Goal: Information Seeking & Learning: Learn about a topic

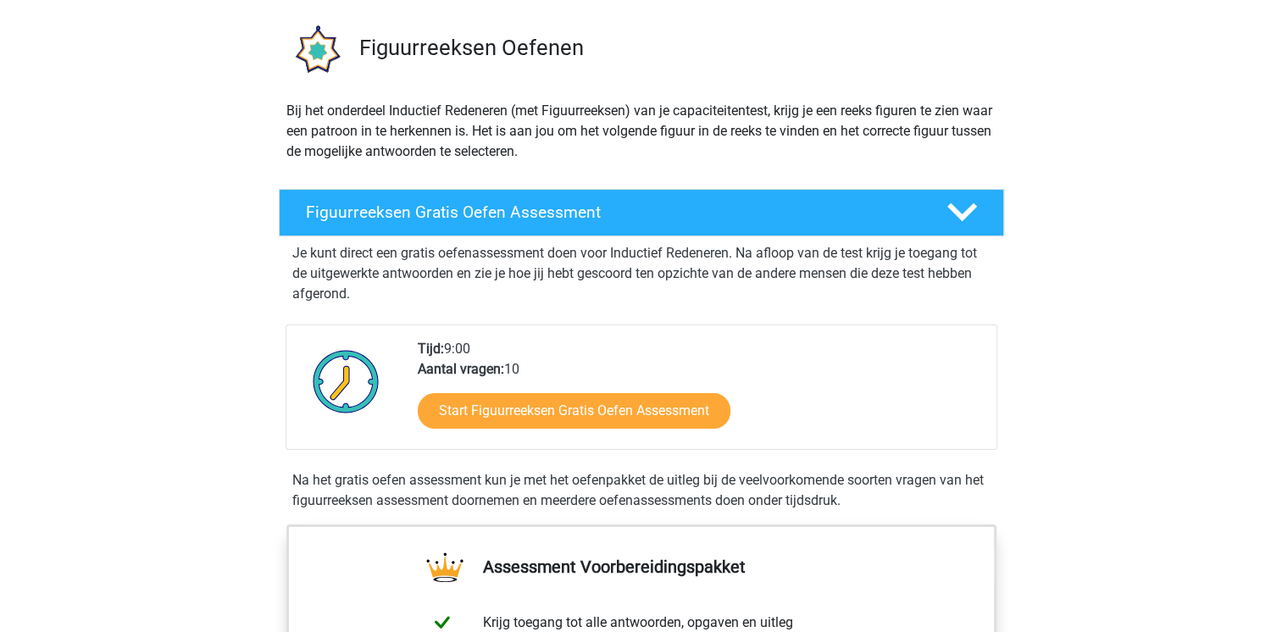
scroll to position [93, 0]
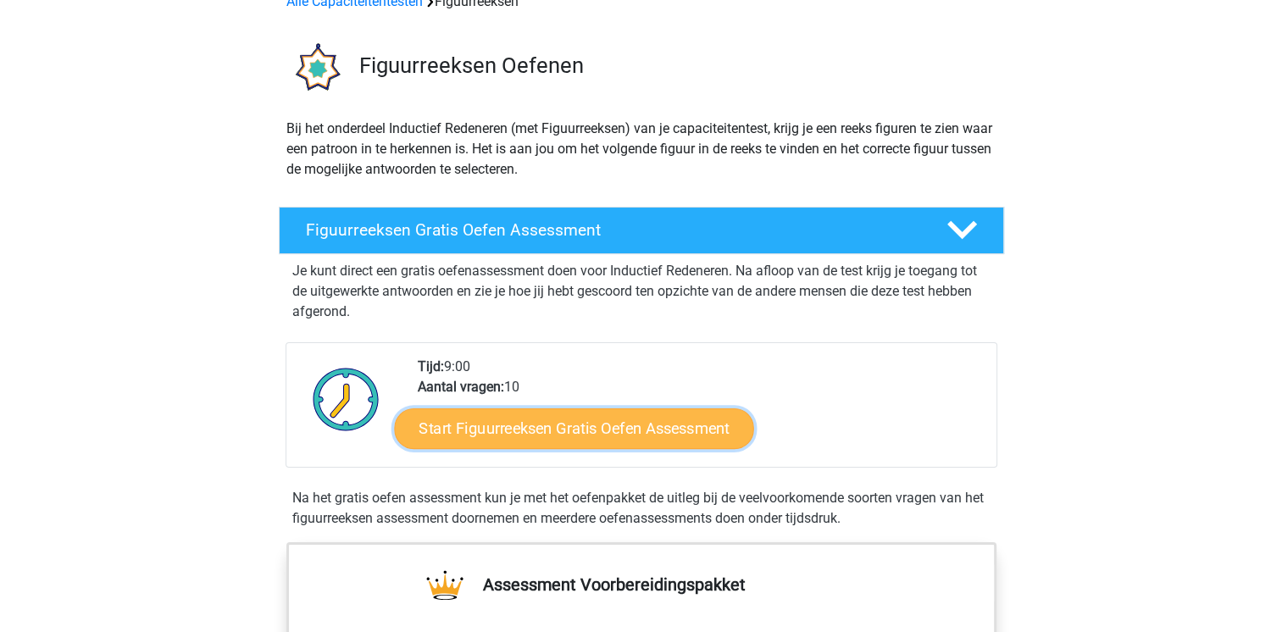
click at [511, 431] on link "Start Figuurreeksen Gratis Oefen Assessment" at bounding box center [573, 428] width 359 height 41
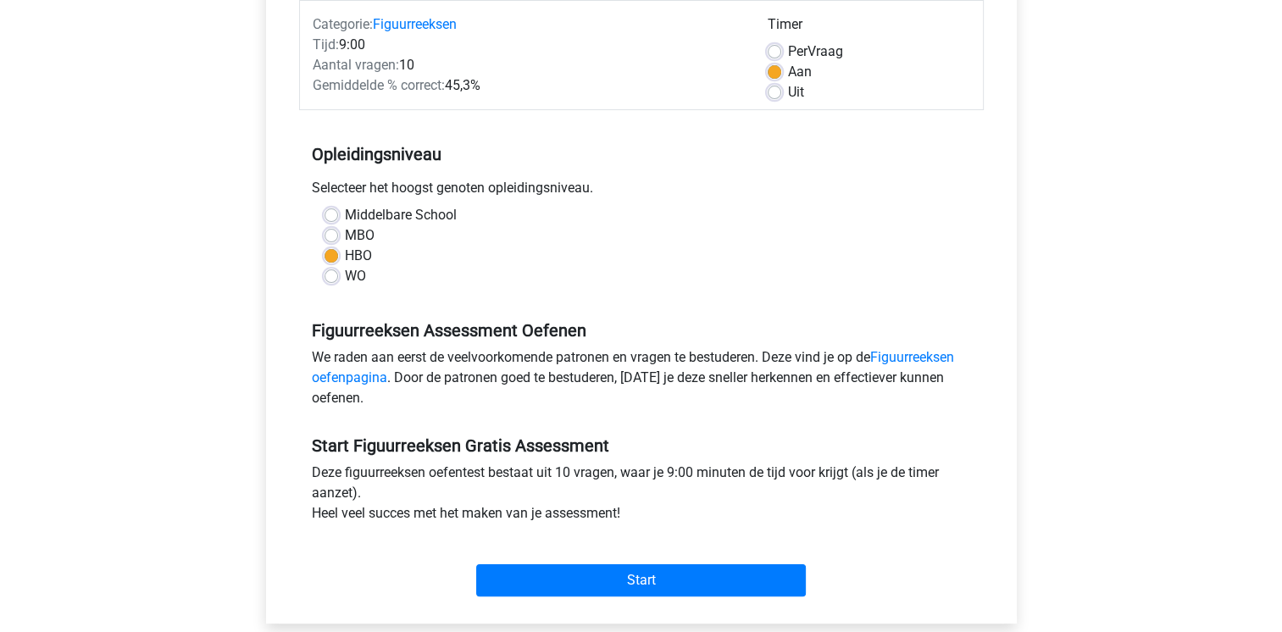
scroll to position [251, 0]
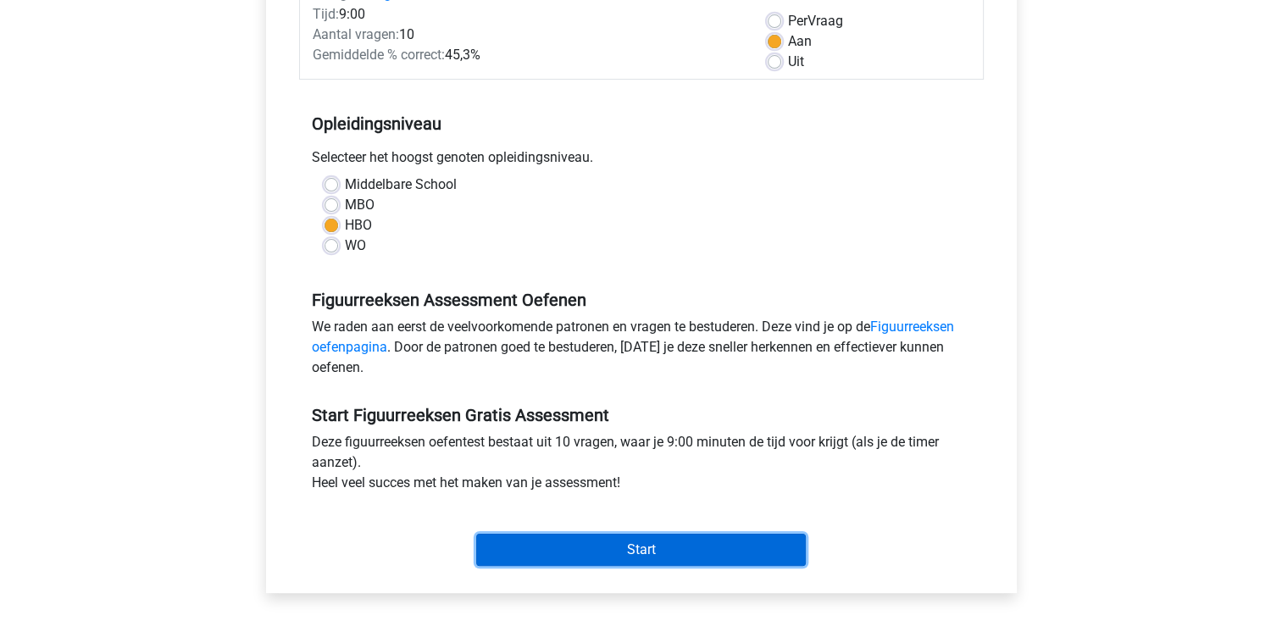
click at [559, 558] on input "Start" at bounding box center [641, 550] width 330 height 32
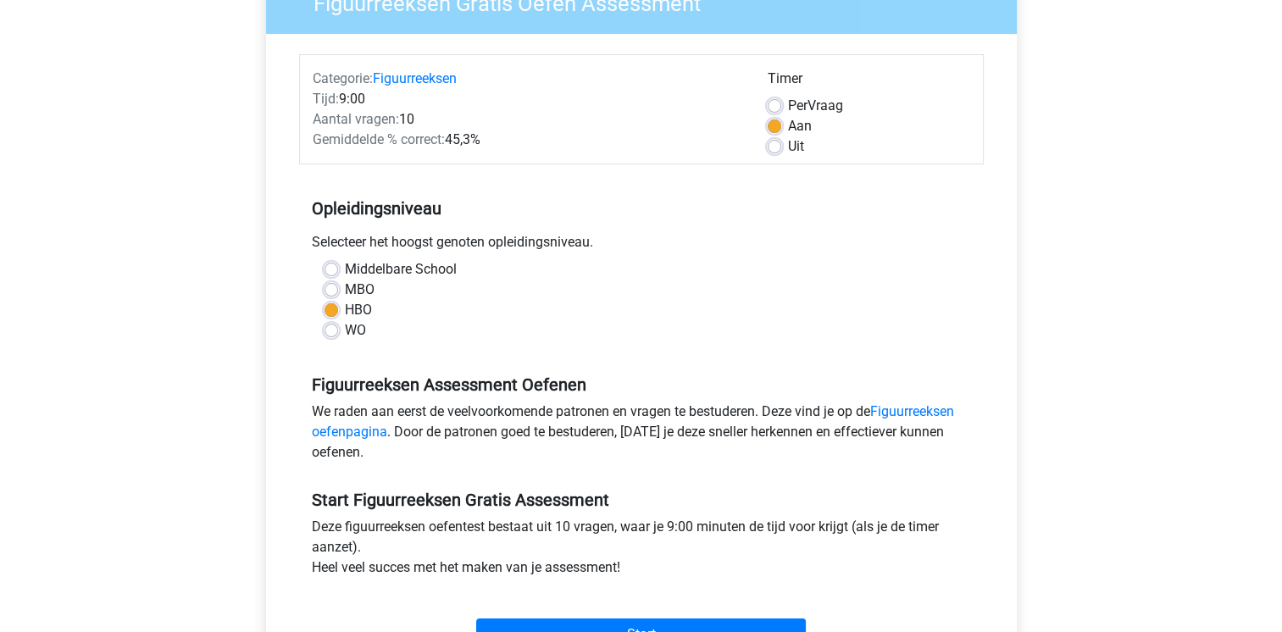
scroll to position [183, 0]
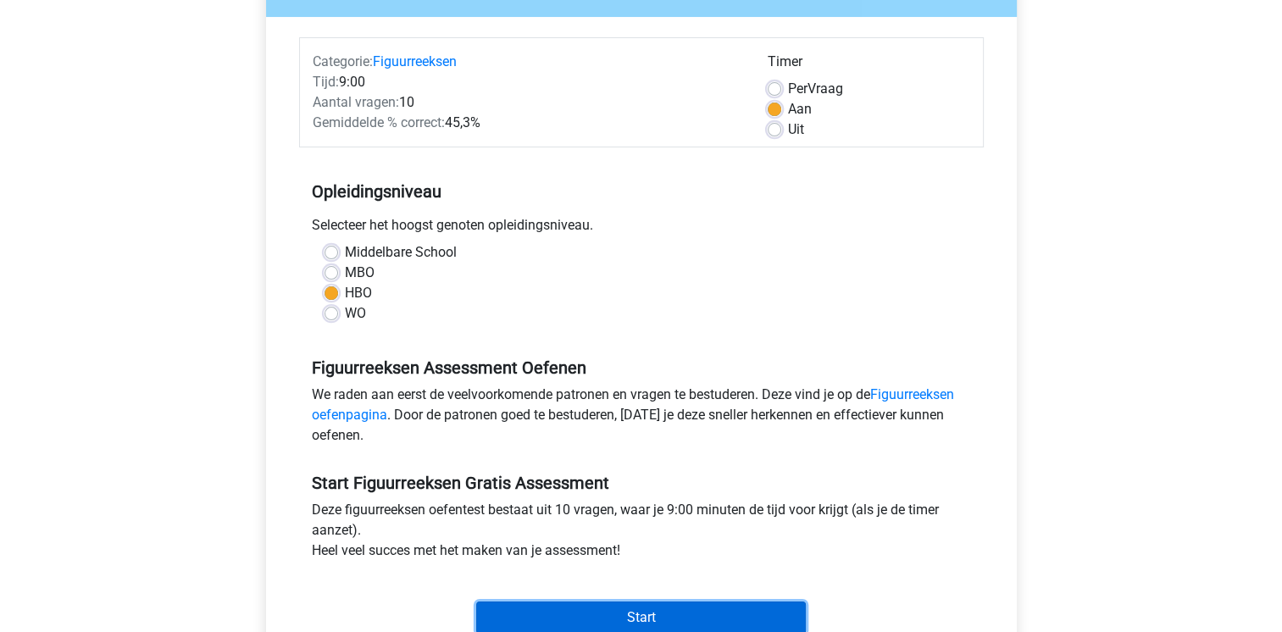
click at [625, 615] on input "Start" at bounding box center [641, 618] width 330 height 32
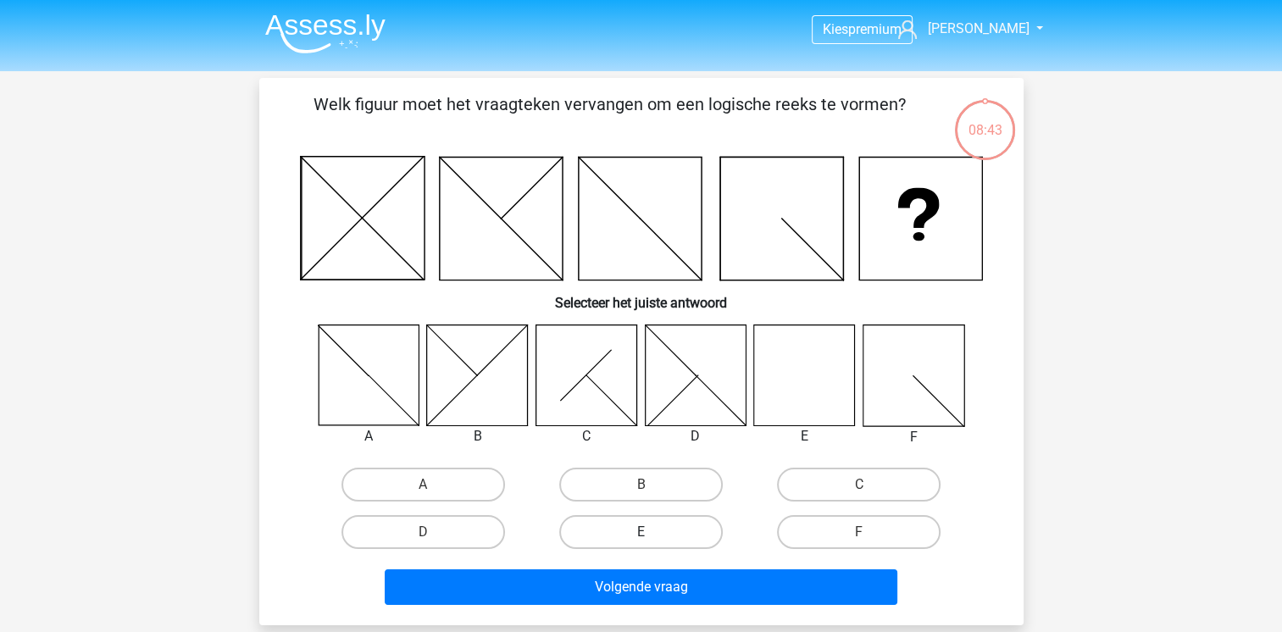
click at [629, 530] on label "E" at bounding box center [641, 532] width 164 height 34
click at [641, 532] on input "E" at bounding box center [646, 537] width 11 height 11
radio input "true"
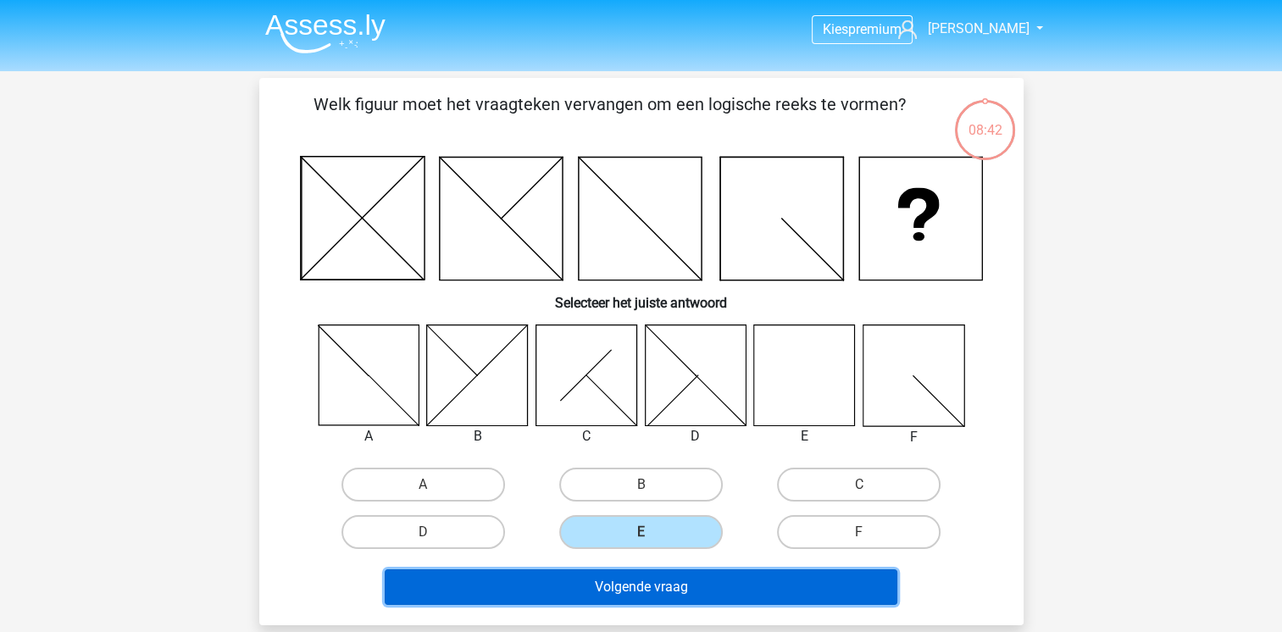
click at [627, 580] on button "Volgende vraag" at bounding box center [641, 587] width 513 height 36
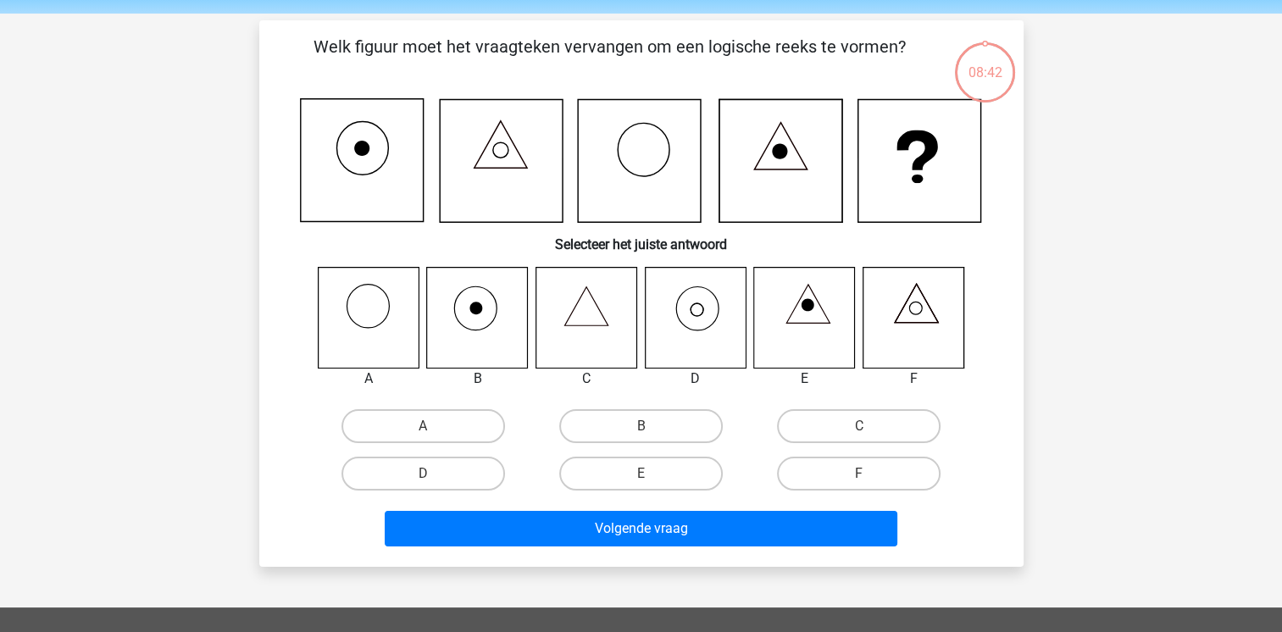
scroll to position [78, 0]
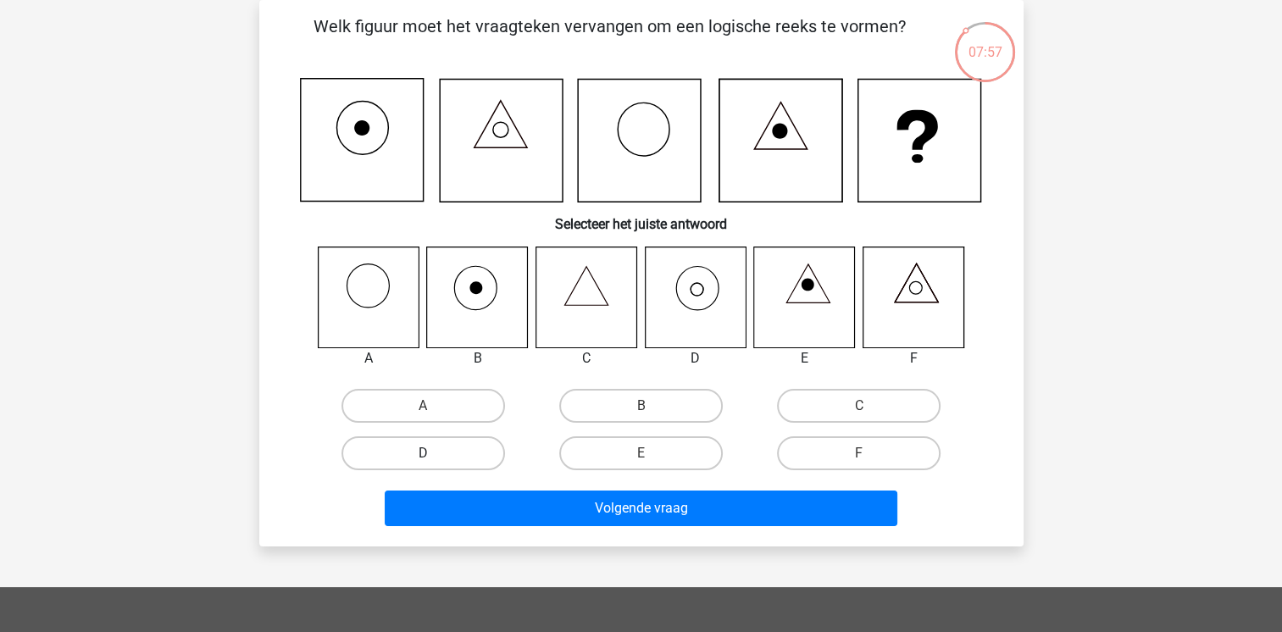
click at [453, 447] on label "D" at bounding box center [424, 453] width 164 height 34
click at [434, 453] on input "D" at bounding box center [428, 458] width 11 height 11
radio input "true"
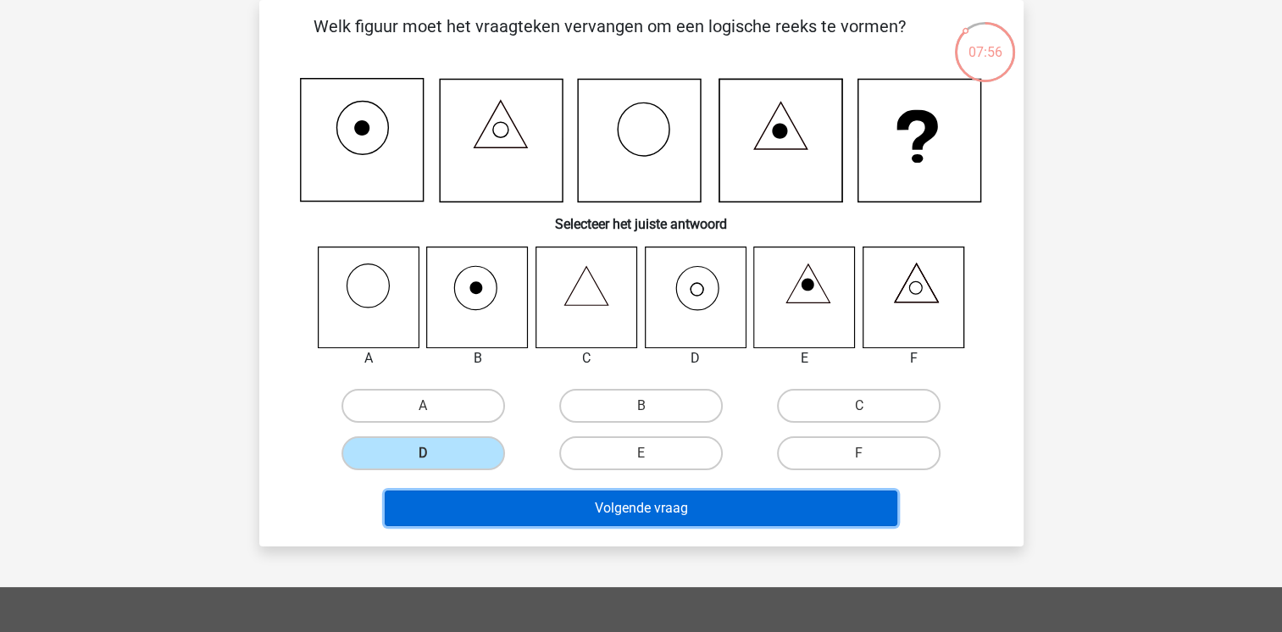
click at [657, 509] on button "Volgende vraag" at bounding box center [641, 509] width 513 height 36
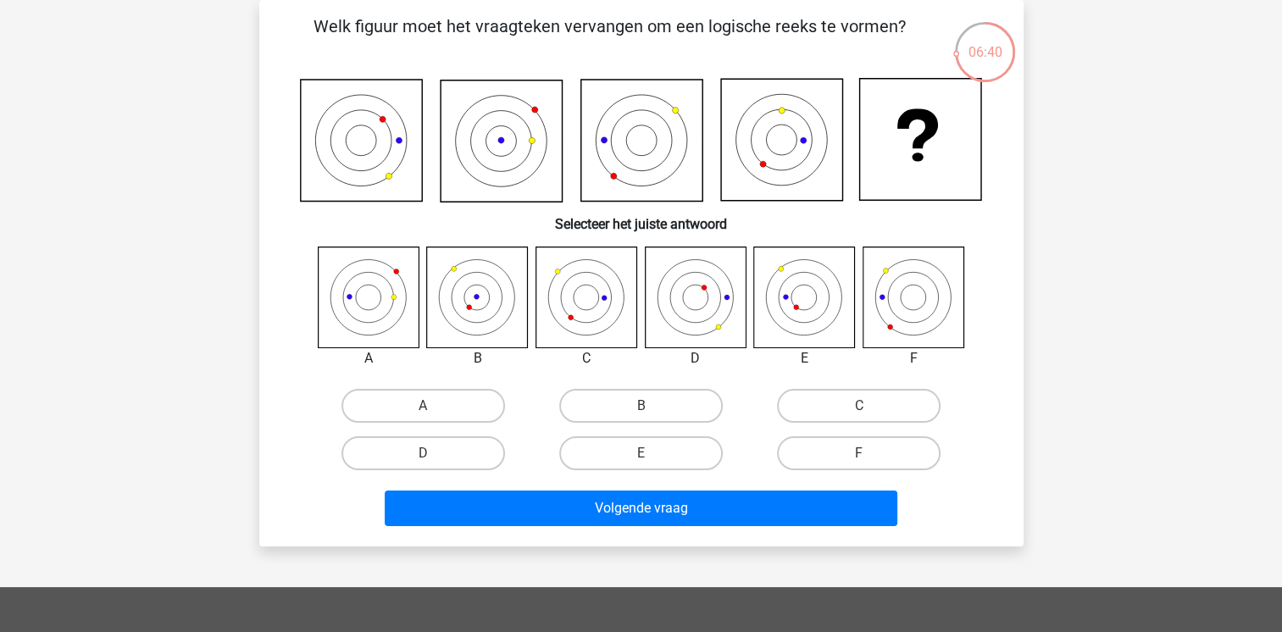
click at [422, 405] on div "A" at bounding box center [423, 406] width 204 height 34
click at [388, 403] on label "A" at bounding box center [424, 406] width 164 height 34
click at [423, 406] on input "A" at bounding box center [428, 411] width 11 height 11
radio input "true"
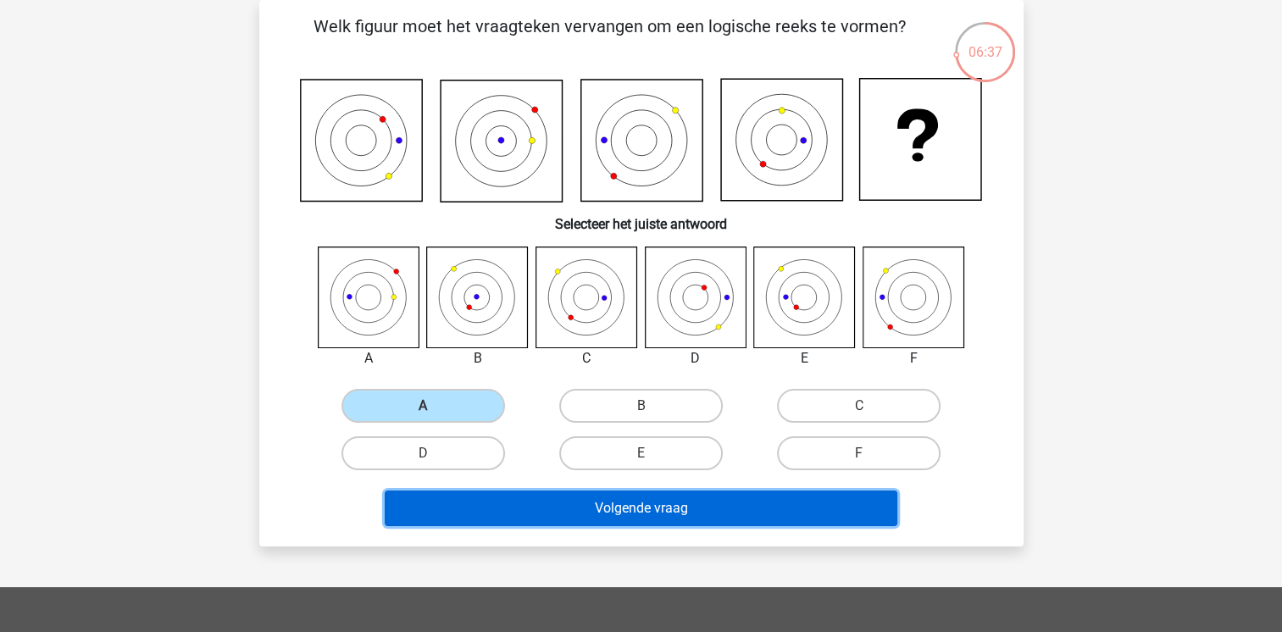
click at [602, 503] on button "Volgende vraag" at bounding box center [641, 509] width 513 height 36
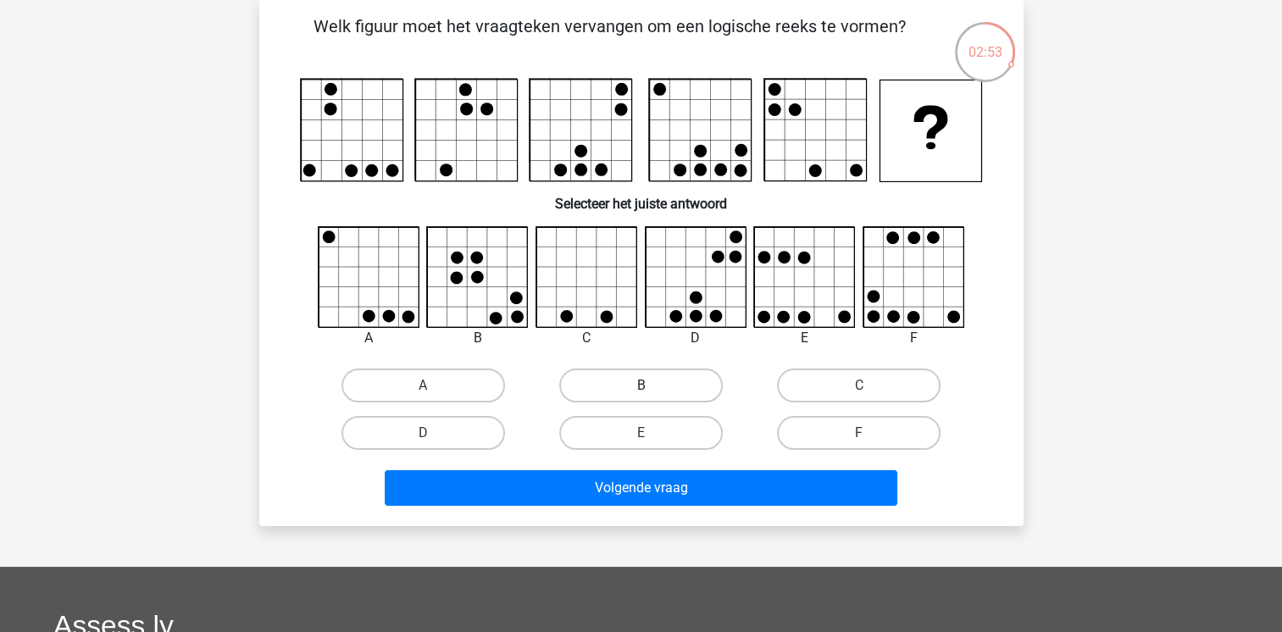
click at [658, 390] on label "B" at bounding box center [641, 386] width 164 height 34
click at [652, 390] on input "B" at bounding box center [646, 391] width 11 height 11
radio input "true"
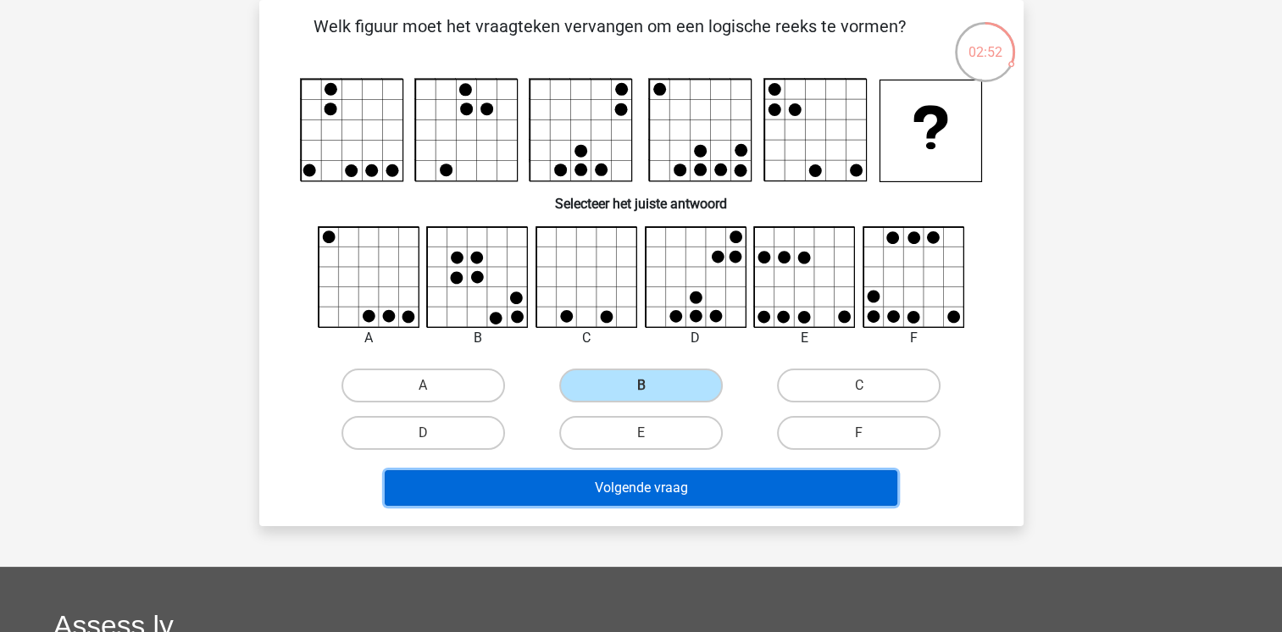
click at [609, 493] on button "Volgende vraag" at bounding box center [641, 488] width 513 height 36
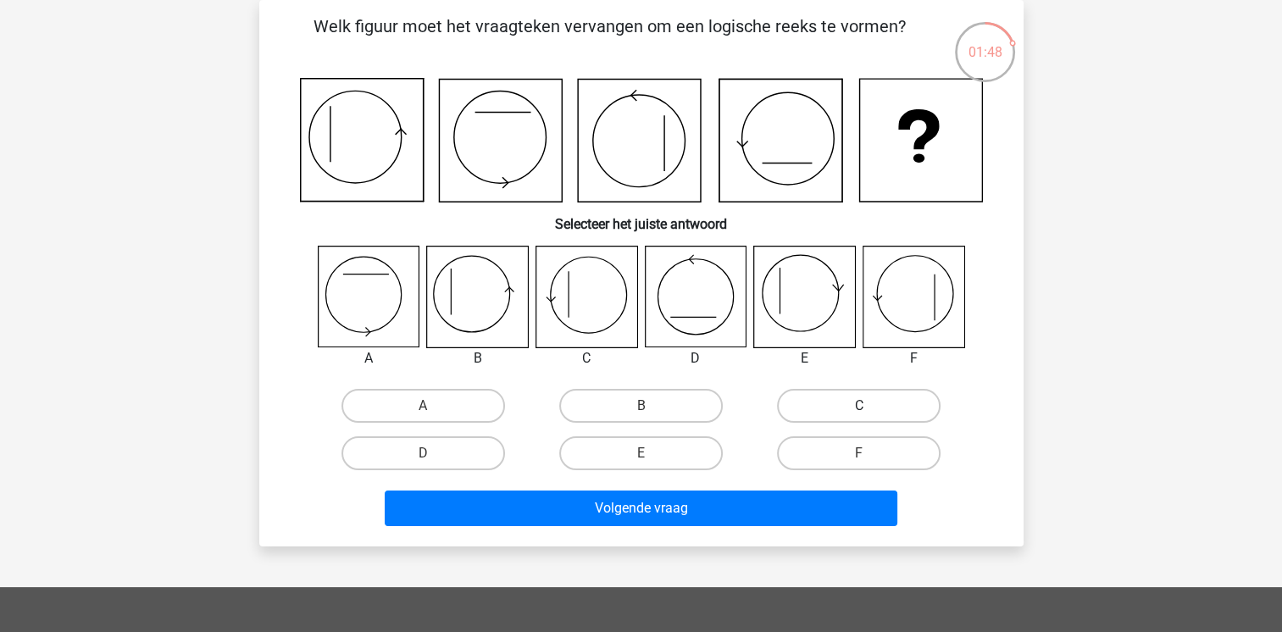
click at [847, 399] on label "C" at bounding box center [859, 406] width 164 height 34
click at [859, 406] on input "C" at bounding box center [864, 411] width 11 height 11
radio input "true"
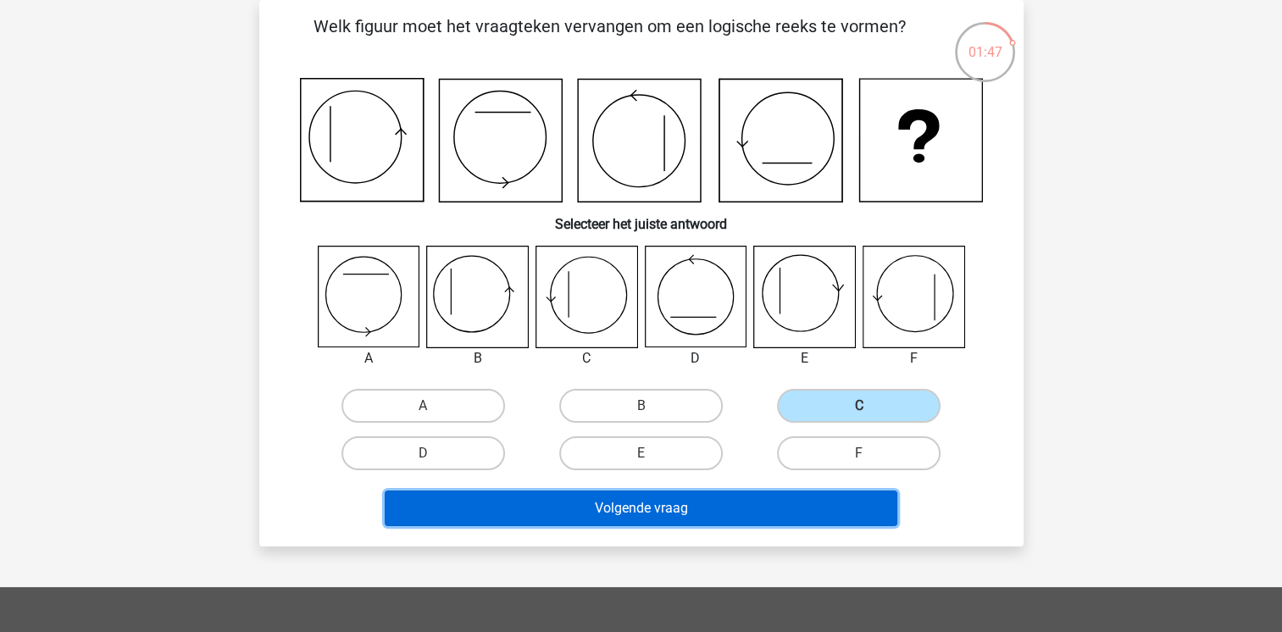
click at [716, 501] on button "Volgende vraag" at bounding box center [641, 509] width 513 height 36
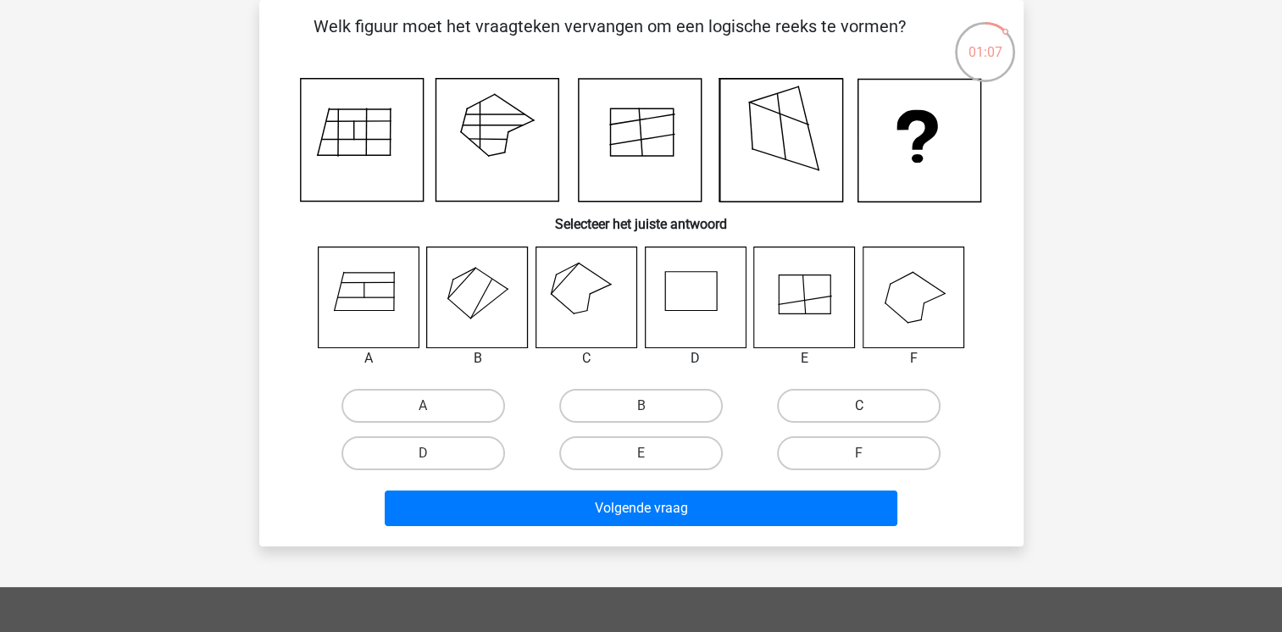
click at [863, 402] on label "C" at bounding box center [859, 406] width 164 height 34
click at [863, 406] on input "C" at bounding box center [864, 411] width 11 height 11
radio input "true"
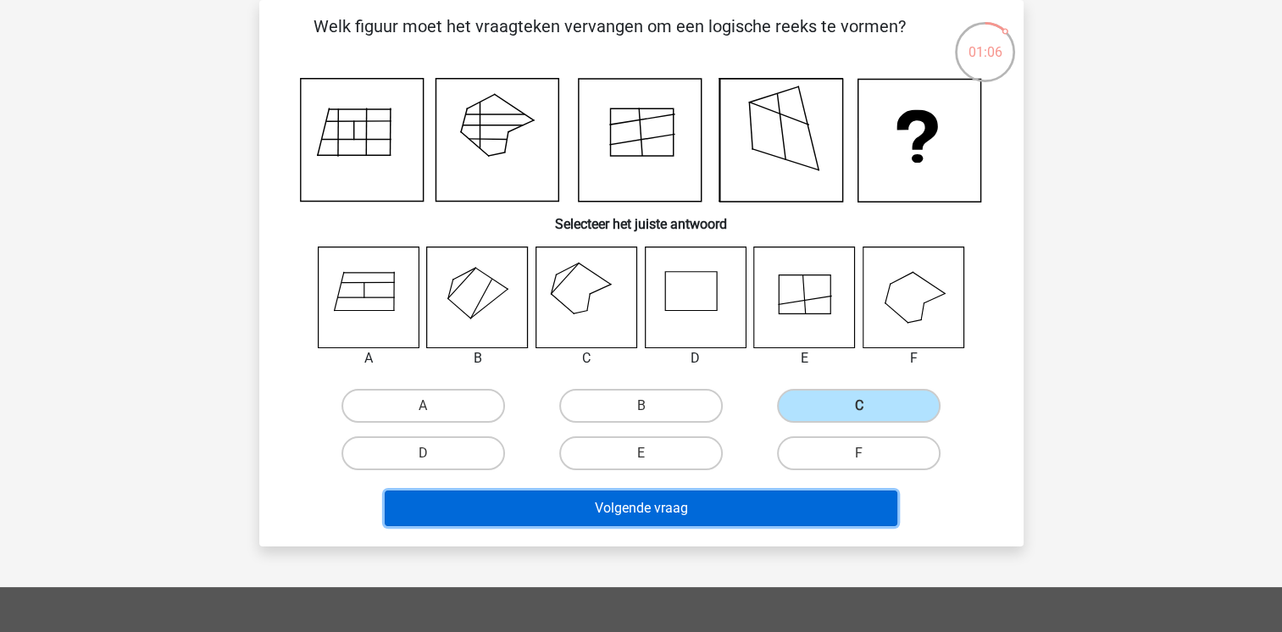
click at [634, 512] on button "Volgende vraag" at bounding box center [641, 509] width 513 height 36
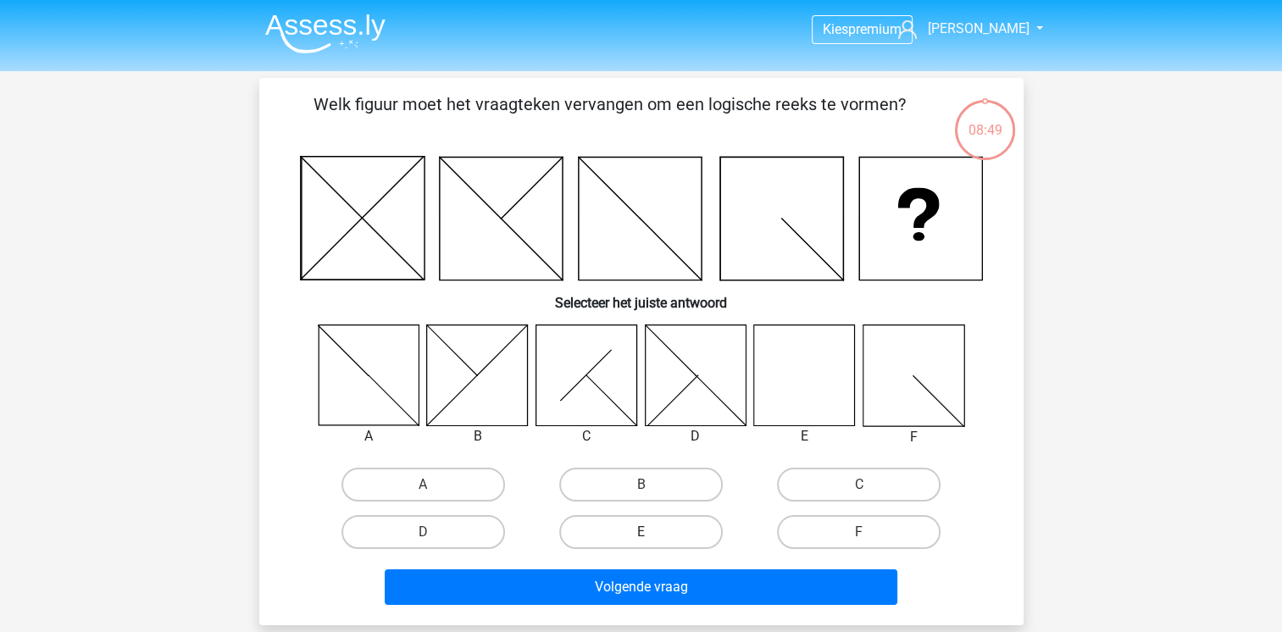
click at [629, 535] on label "E" at bounding box center [641, 532] width 164 height 34
click at [641, 535] on input "E" at bounding box center [646, 537] width 11 height 11
radio input "true"
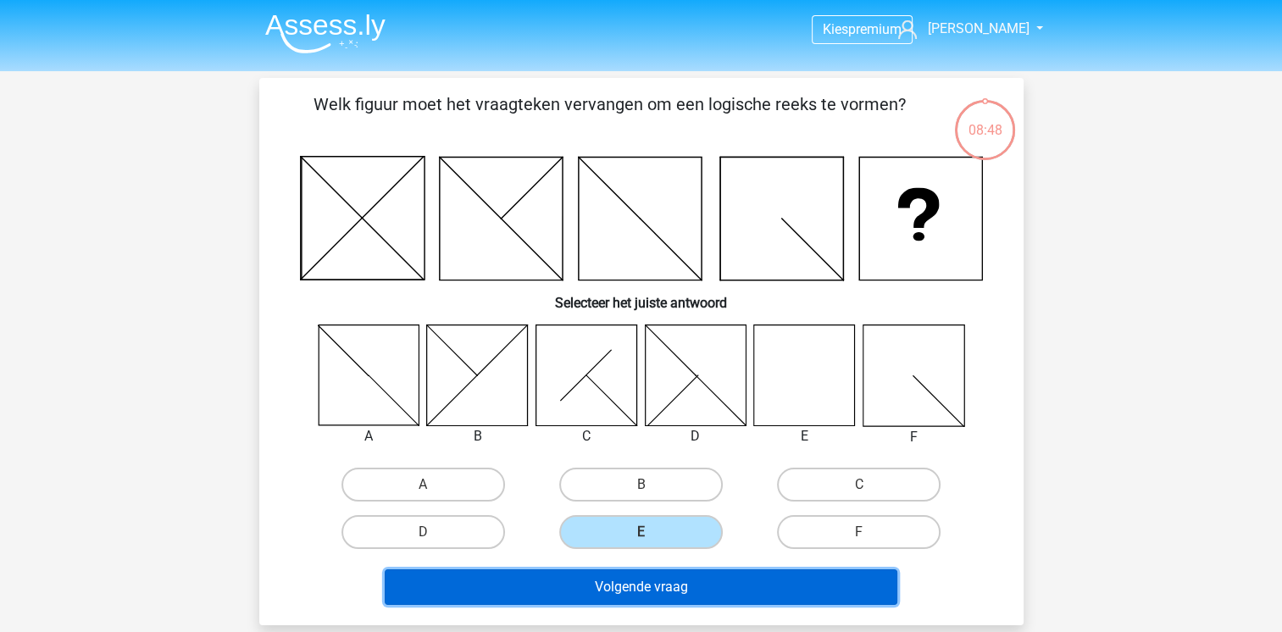
click at [635, 588] on button "Volgende vraag" at bounding box center [641, 587] width 513 height 36
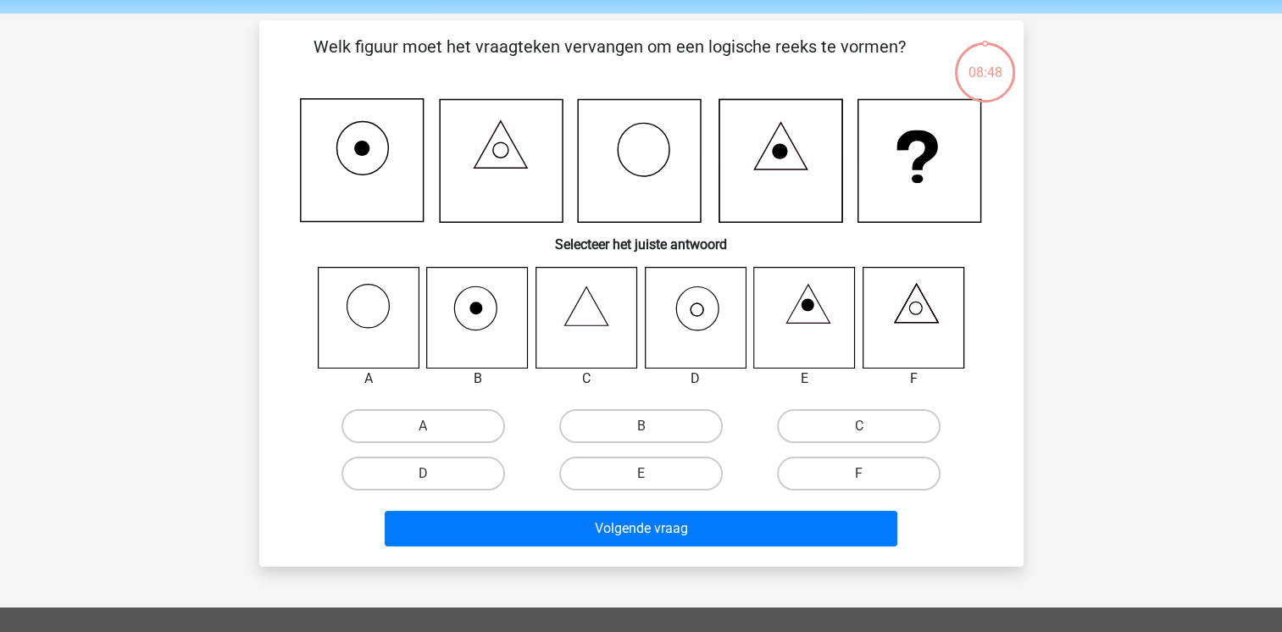
scroll to position [78, 0]
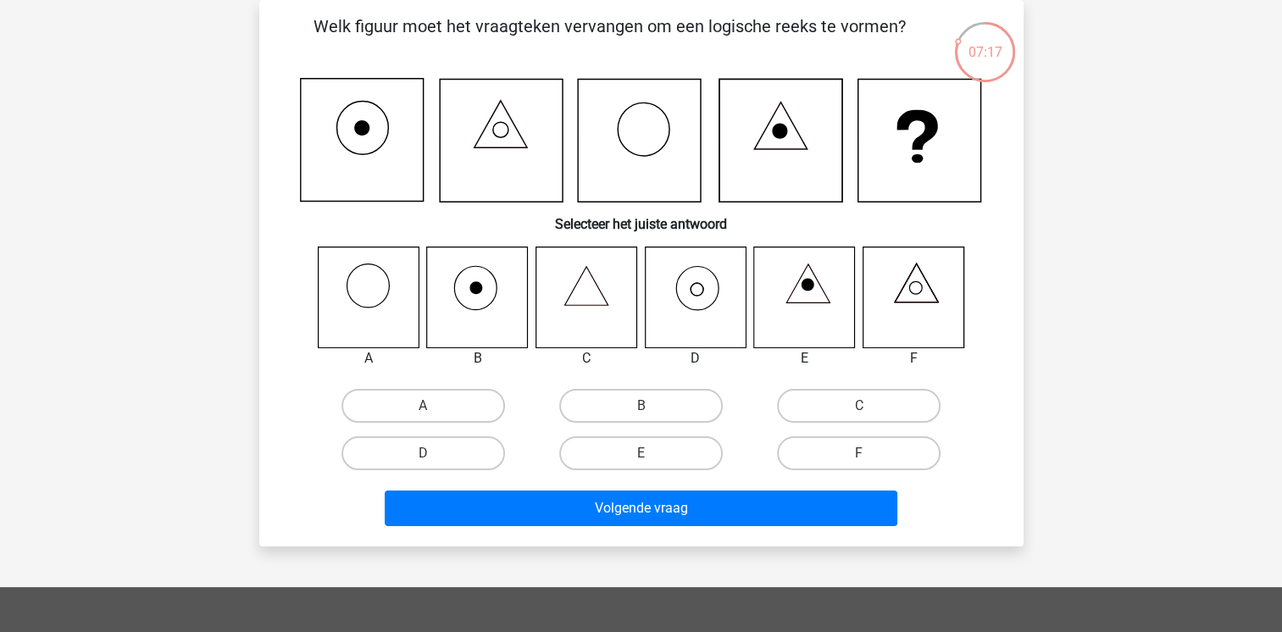
click at [433, 456] on input "D" at bounding box center [428, 458] width 11 height 11
radio input "true"
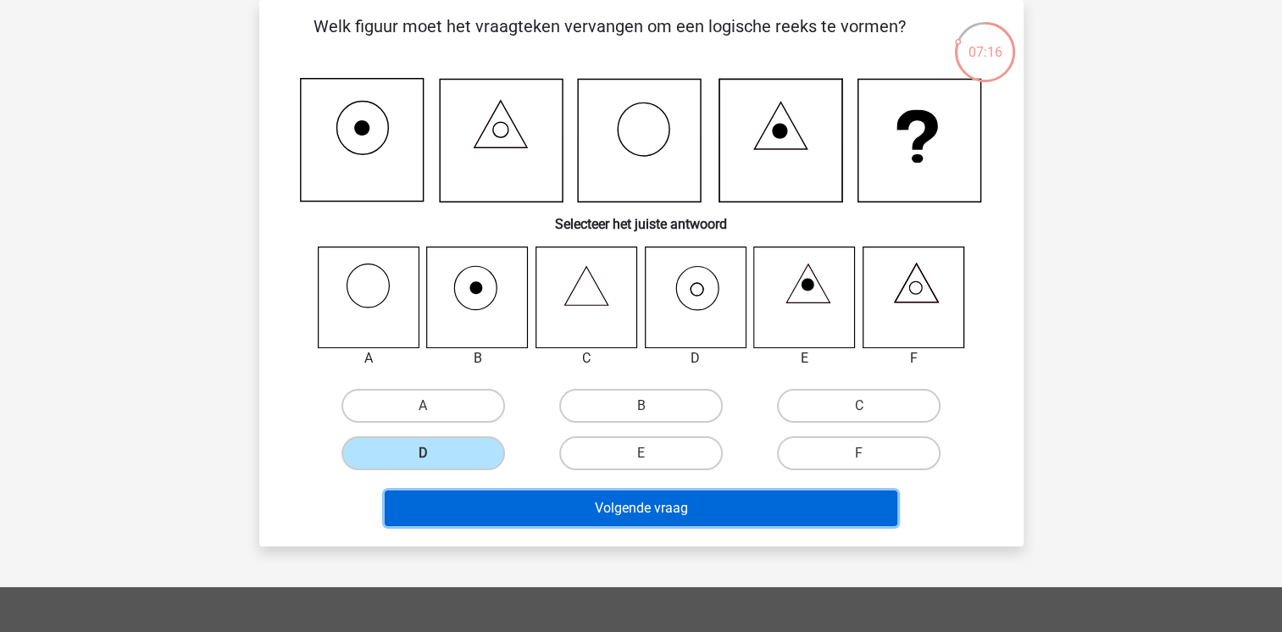
click at [580, 497] on button "Volgende vraag" at bounding box center [641, 509] width 513 height 36
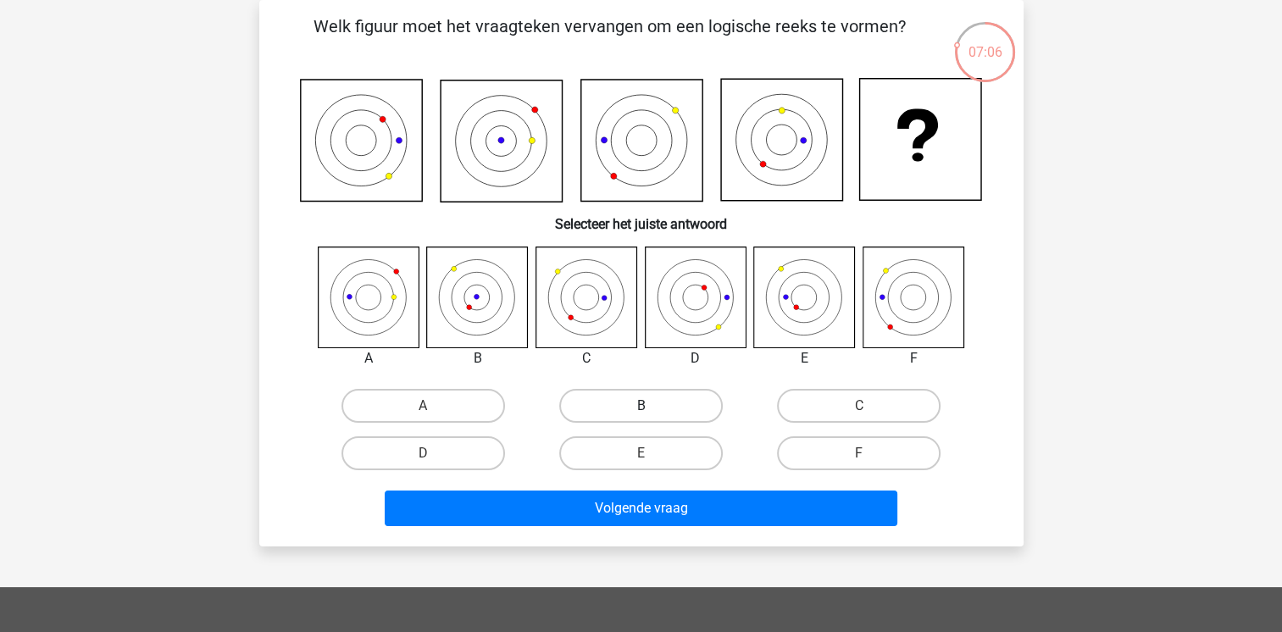
click at [633, 405] on label "B" at bounding box center [641, 406] width 164 height 34
click at [641, 406] on input "B" at bounding box center [646, 411] width 11 height 11
radio input "true"
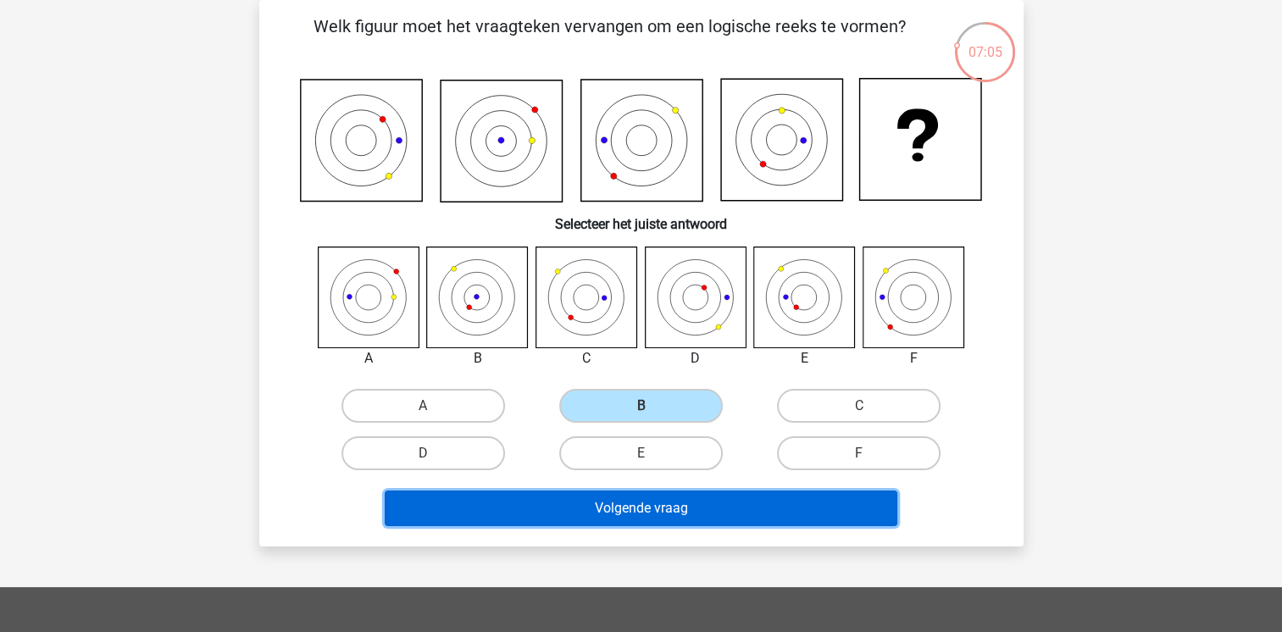
click at [603, 499] on button "Volgende vraag" at bounding box center [641, 509] width 513 height 36
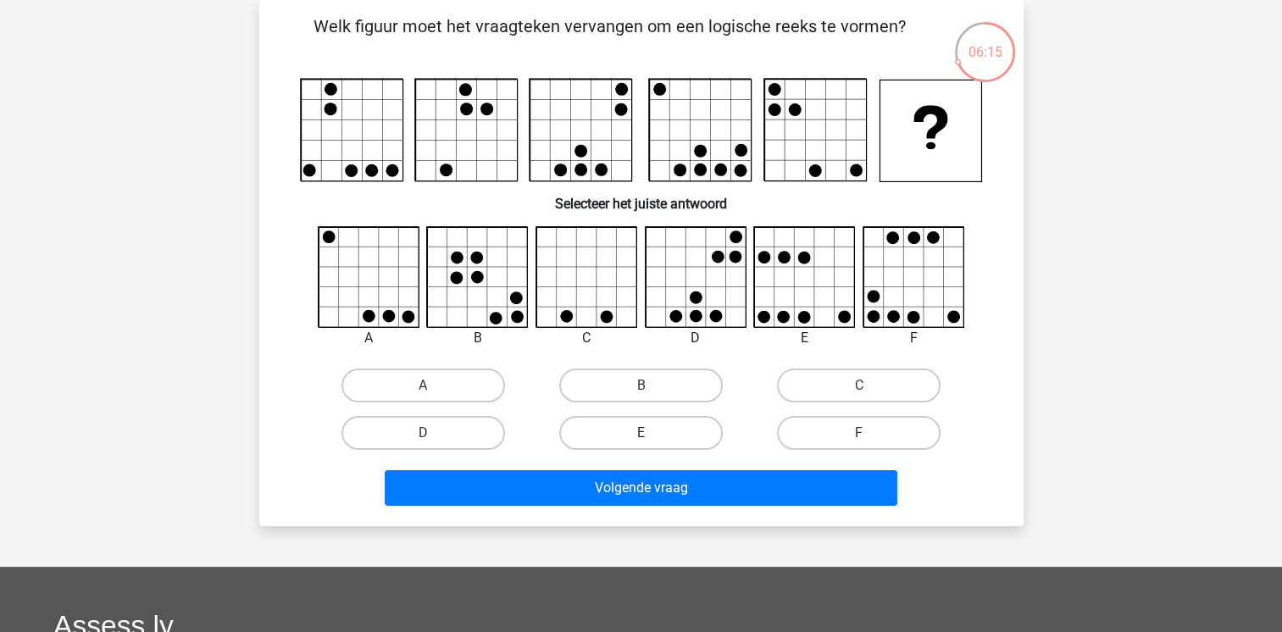
click at [656, 427] on label "E" at bounding box center [641, 433] width 164 height 34
click at [652, 433] on input "E" at bounding box center [646, 438] width 11 height 11
radio input "true"
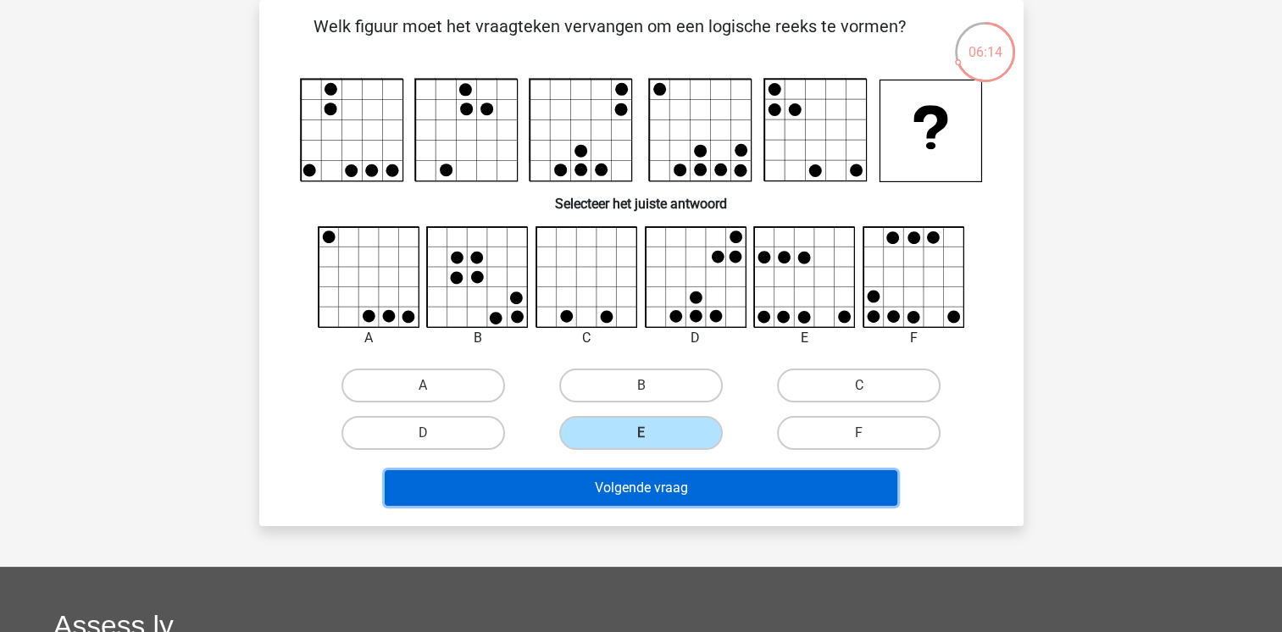
click at [594, 483] on button "Volgende vraag" at bounding box center [641, 488] width 513 height 36
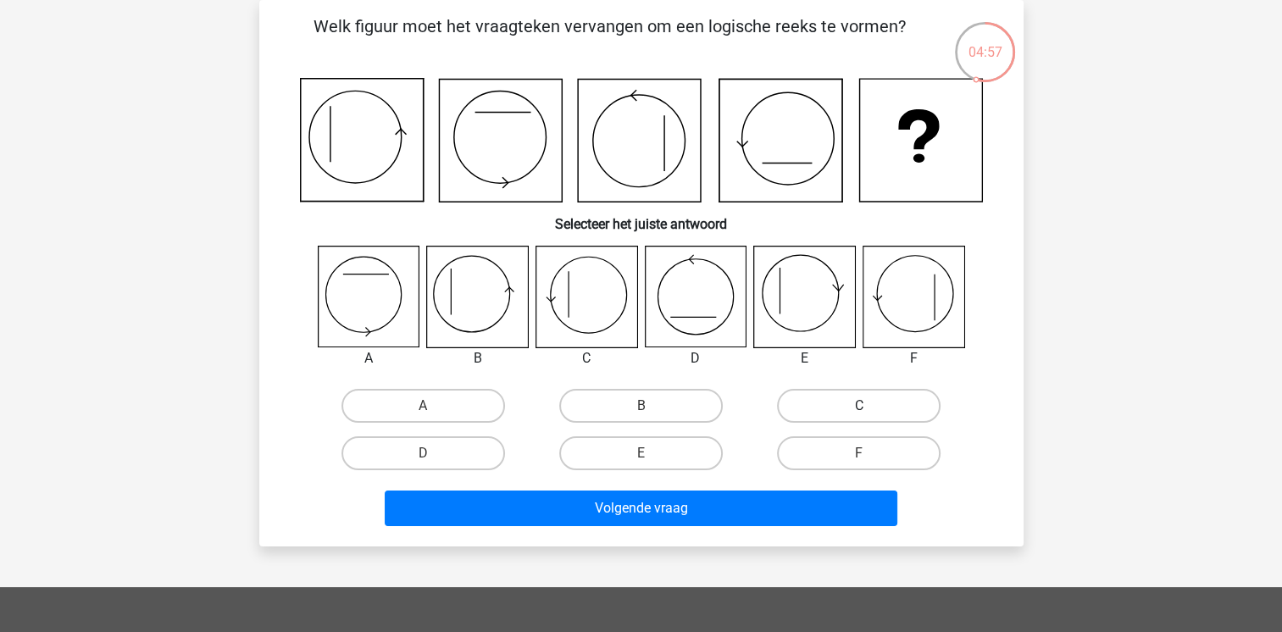
click at [864, 398] on label "C" at bounding box center [859, 406] width 164 height 34
click at [864, 406] on input "C" at bounding box center [864, 411] width 11 height 11
radio input "true"
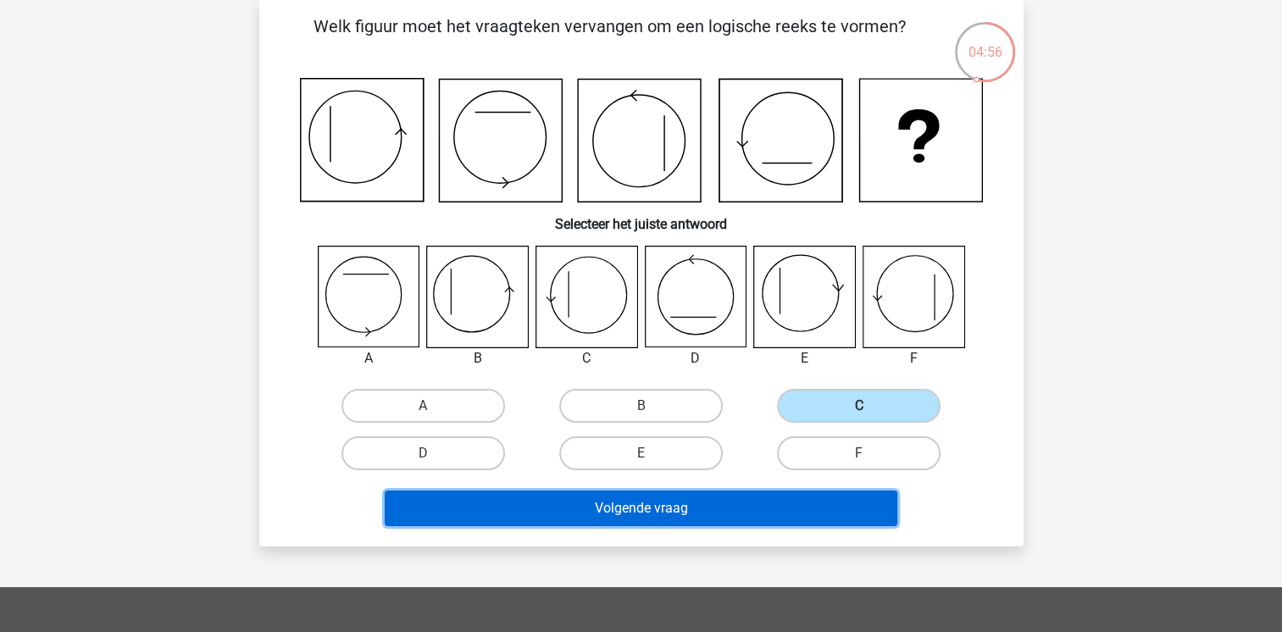
click at [619, 504] on button "Volgende vraag" at bounding box center [641, 509] width 513 height 36
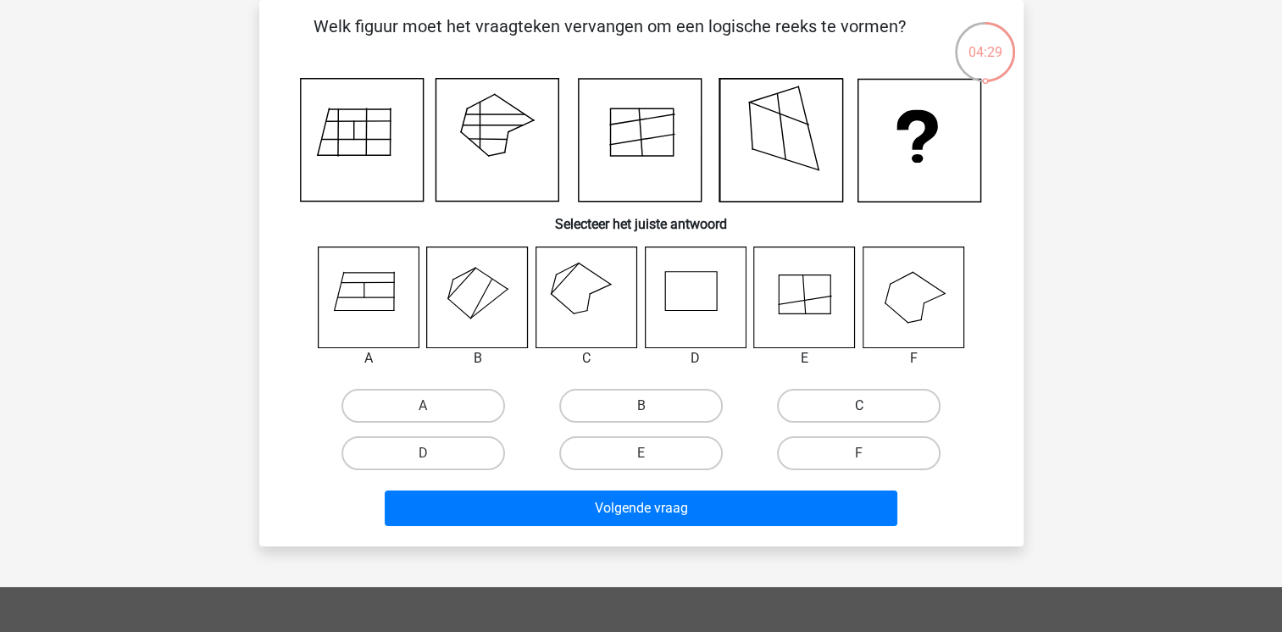
click at [838, 405] on label "C" at bounding box center [859, 406] width 164 height 34
click at [859, 406] on input "C" at bounding box center [864, 411] width 11 height 11
radio input "true"
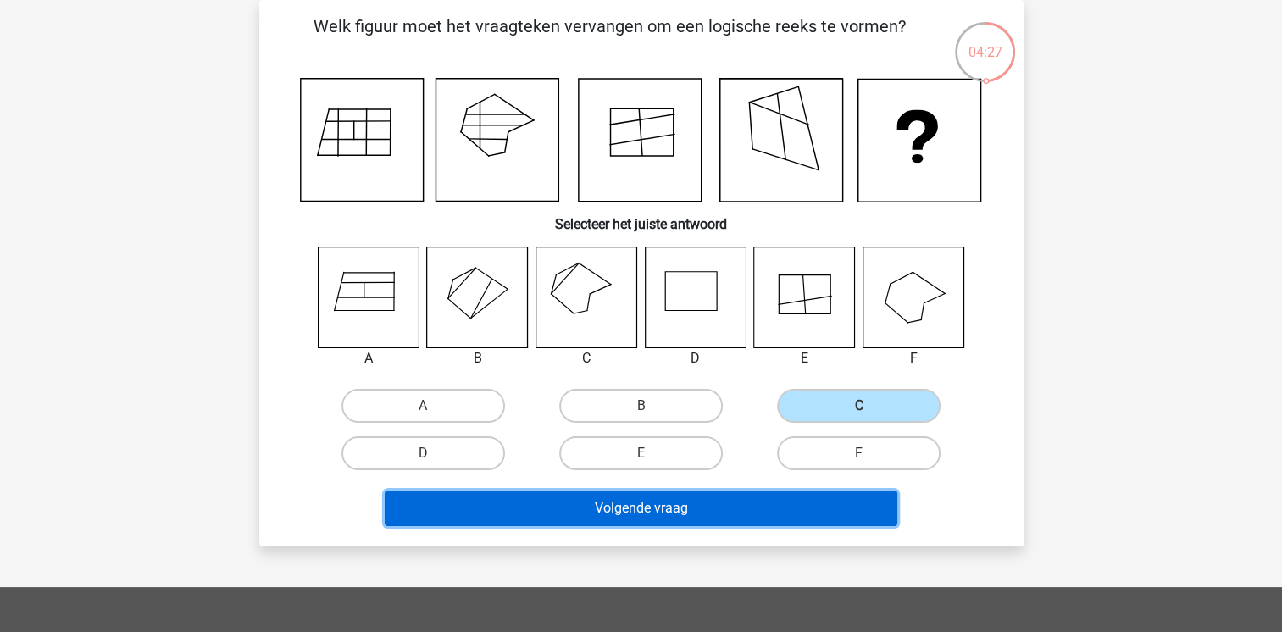
click at [629, 507] on button "Volgende vraag" at bounding box center [641, 509] width 513 height 36
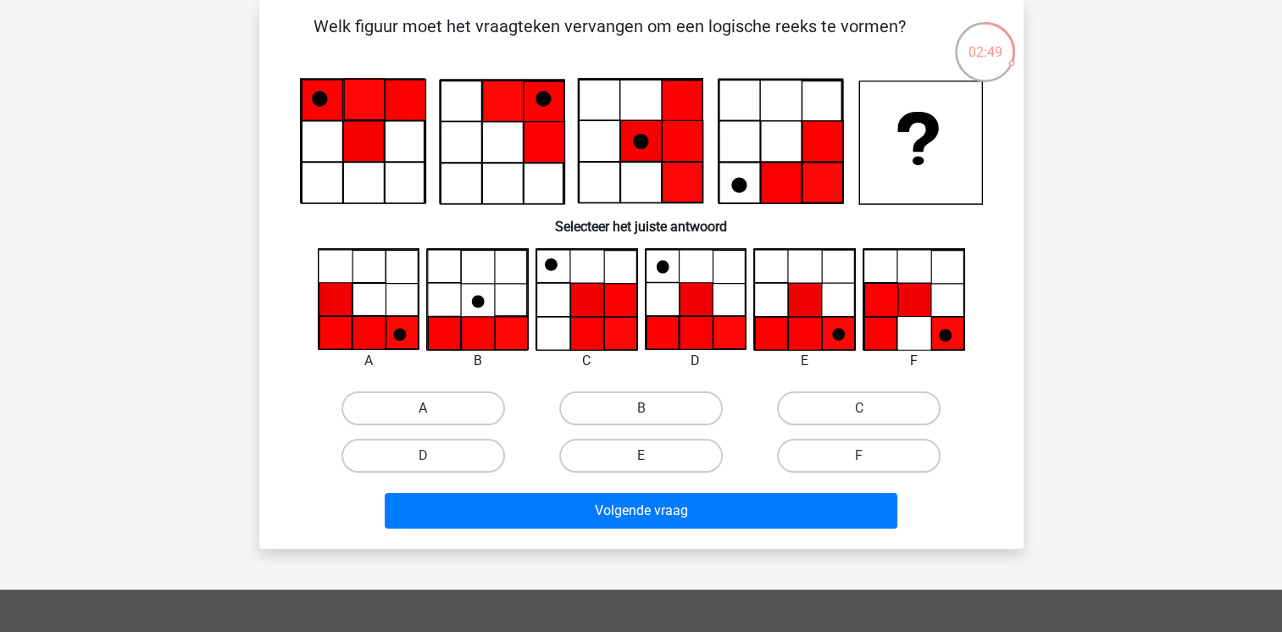
click at [411, 405] on label "A" at bounding box center [424, 409] width 164 height 34
click at [423, 408] on input "A" at bounding box center [428, 413] width 11 height 11
radio input "true"
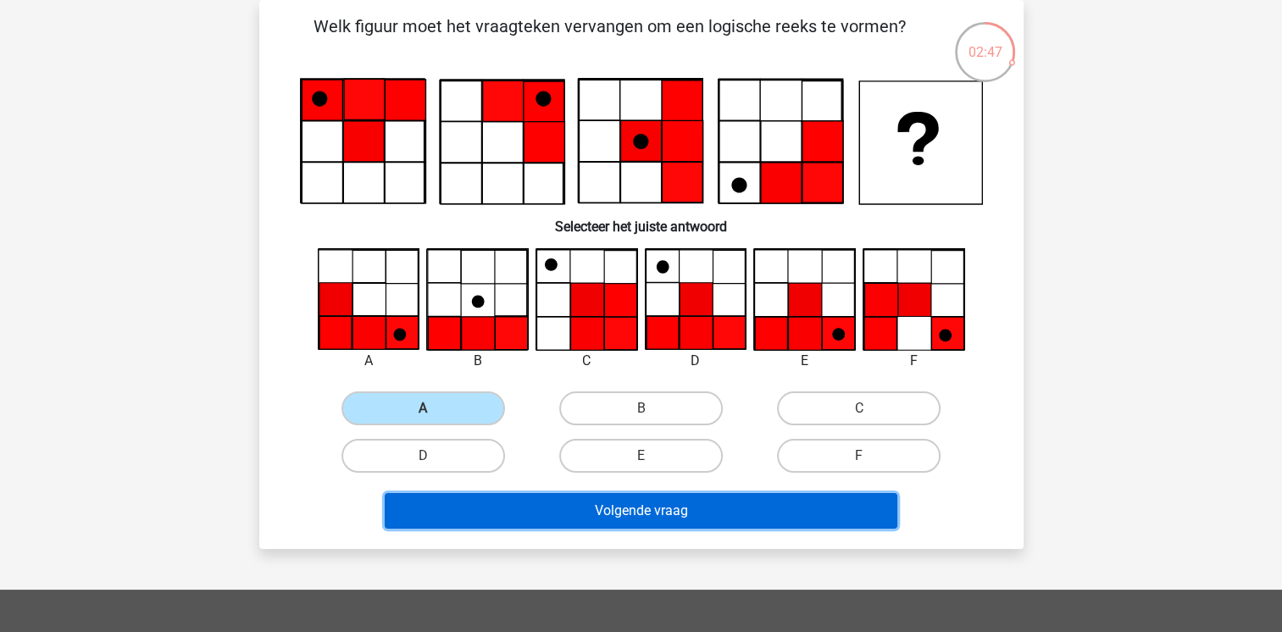
click at [569, 507] on button "Volgende vraag" at bounding box center [641, 511] width 513 height 36
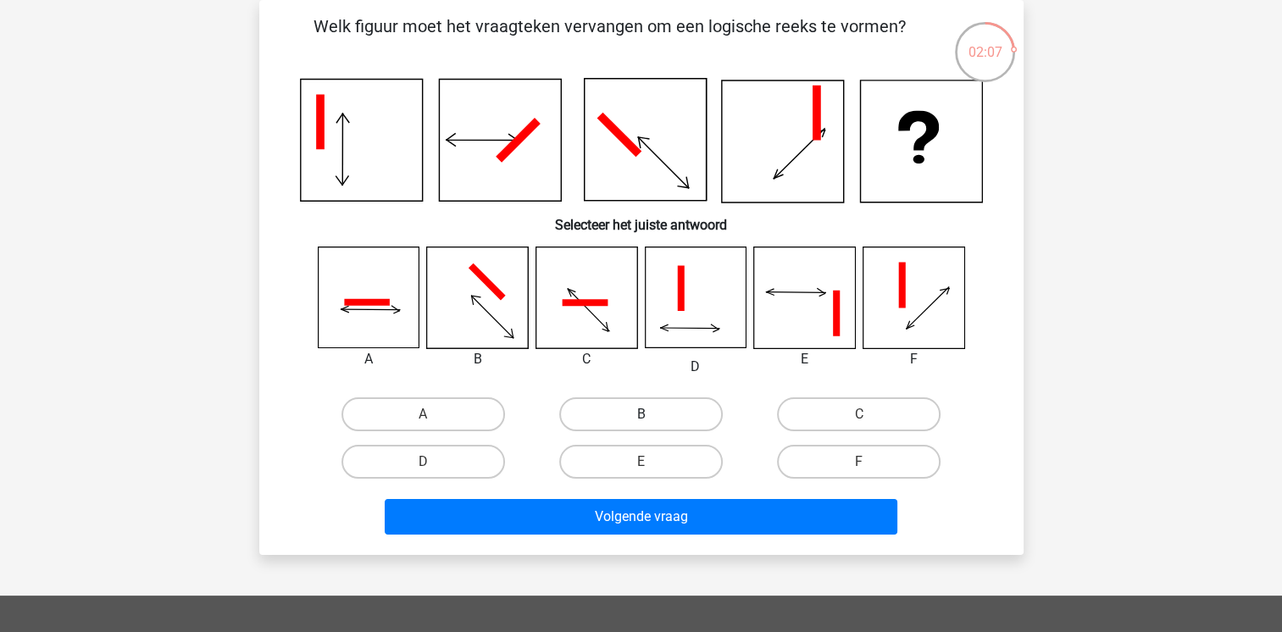
click at [610, 402] on label "B" at bounding box center [641, 414] width 164 height 34
click at [641, 414] on input "B" at bounding box center [646, 419] width 11 height 11
radio input "true"
click at [641, 455] on label "E" at bounding box center [641, 462] width 164 height 34
click at [641, 462] on input "E" at bounding box center [646, 467] width 11 height 11
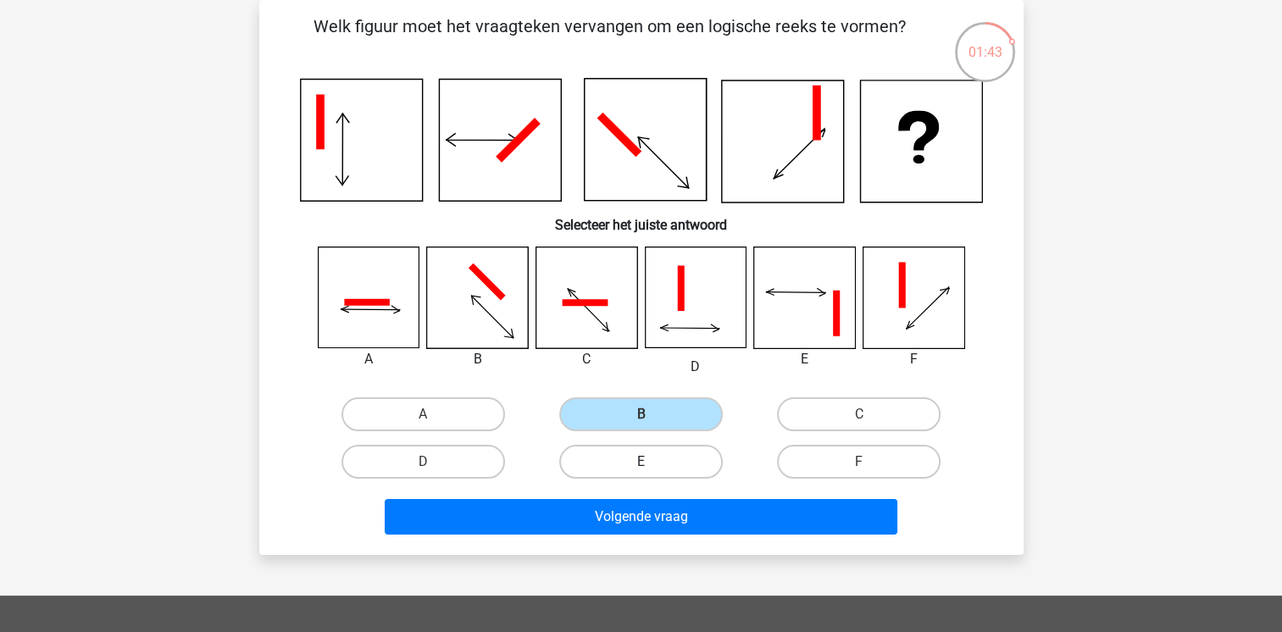
radio input "true"
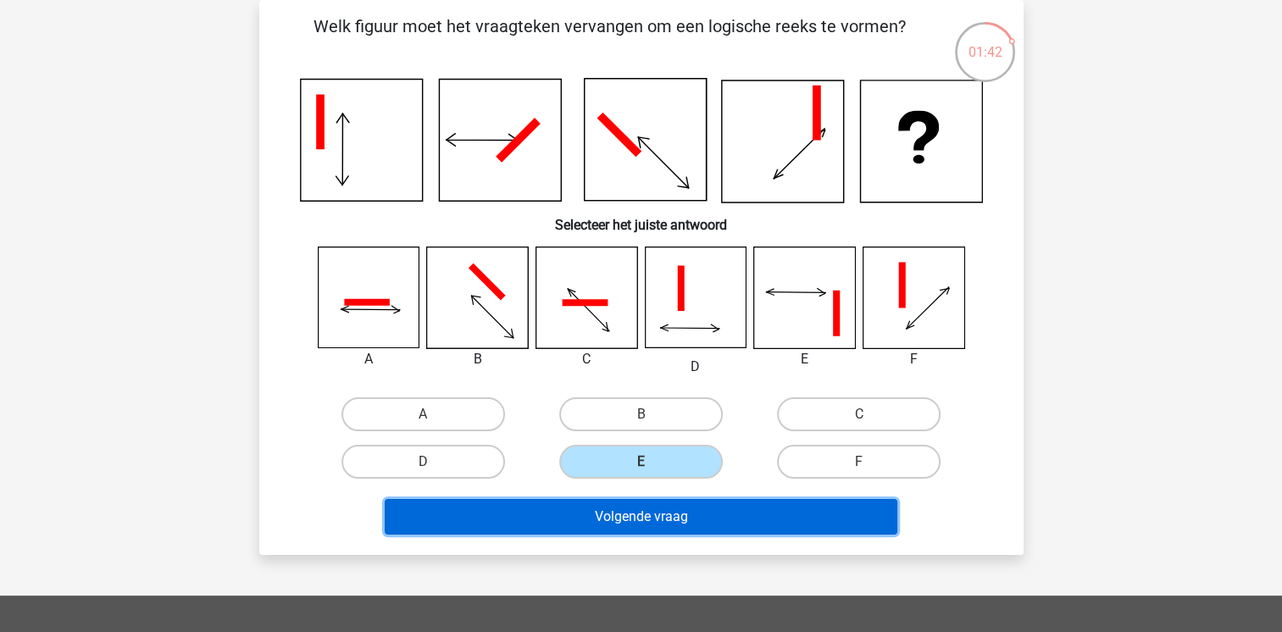
click at [617, 499] on button "Volgende vraag" at bounding box center [641, 517] width 513 height 36
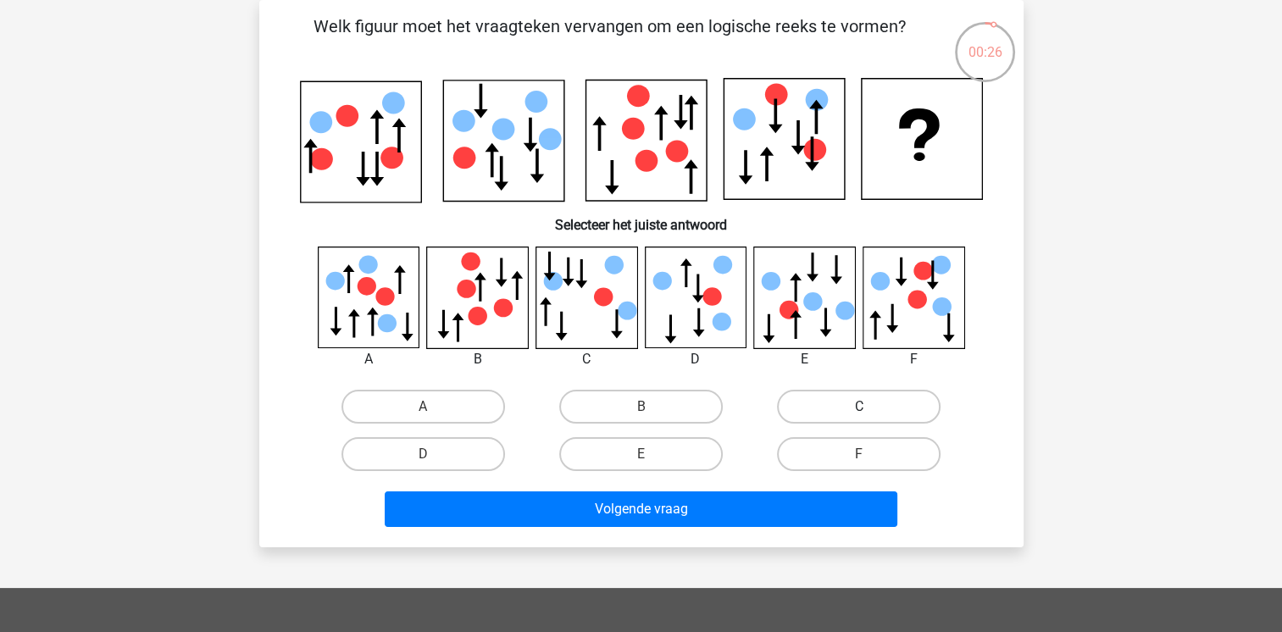
click at [820, 407] on label "C" at bounding box center [859, 407] width 164 height 34
click at [859, 407] on input "C" at bounding box center [864, 412] width 11 height 11
radio input "true"
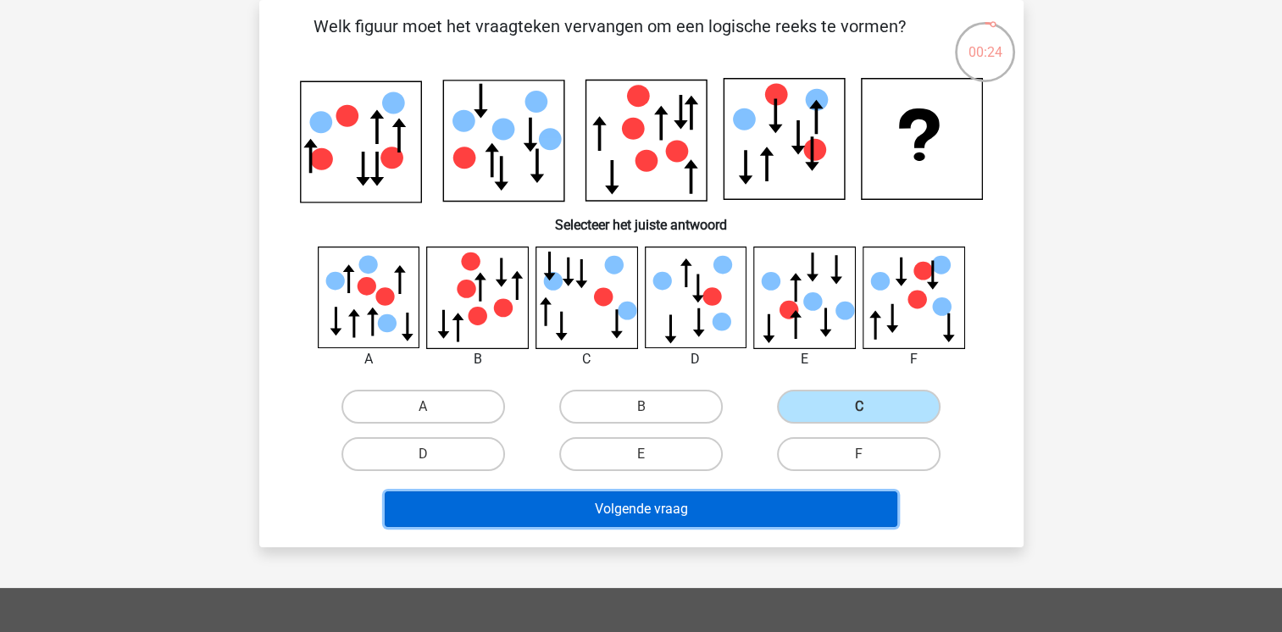
click at [654, 508] on button "Volgende vraag" at bounding box center [641, 510] width 513 height 36
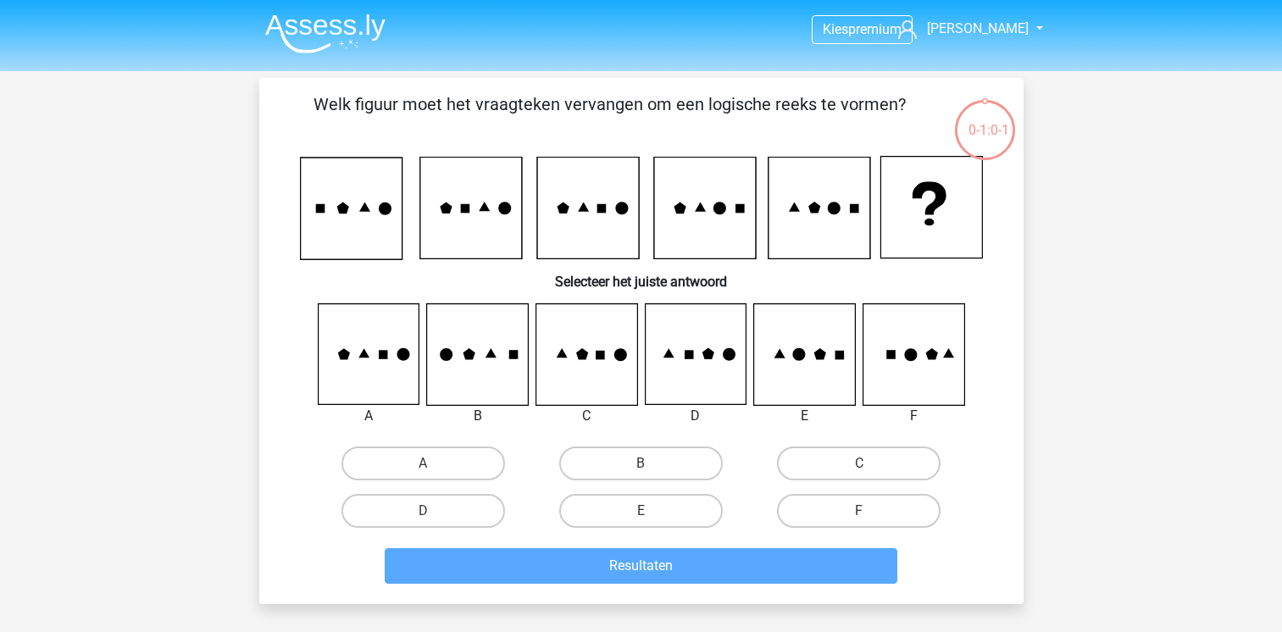
scroll to position [78, 0]
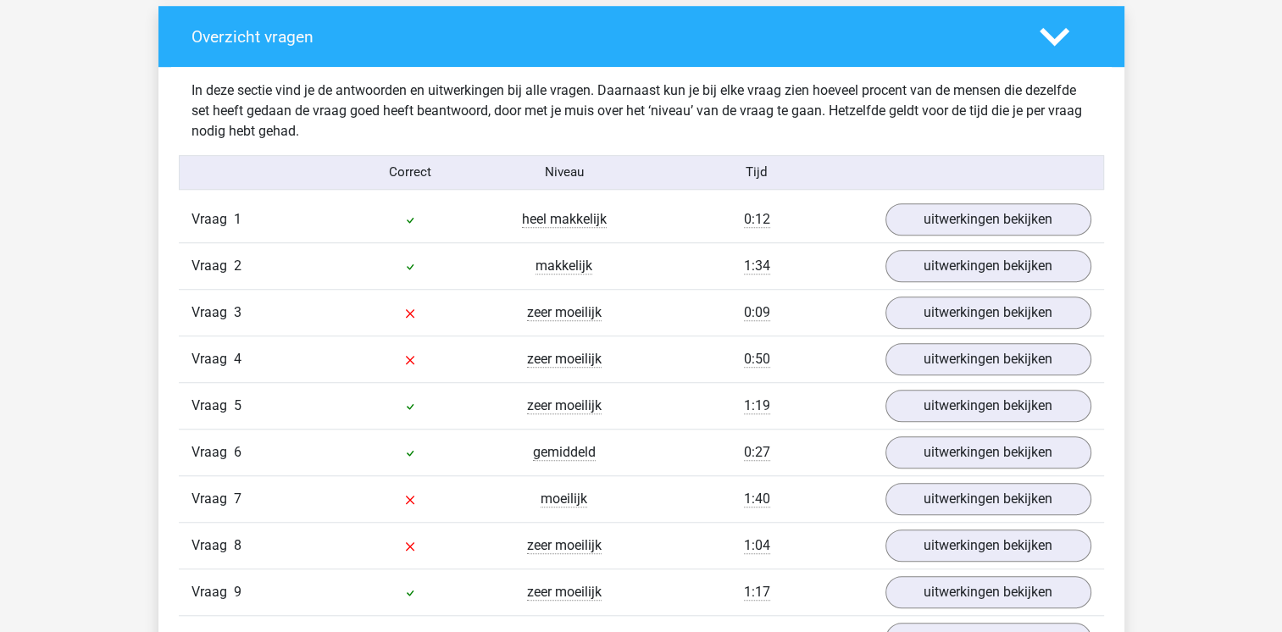
scroll to position [1325, 0]
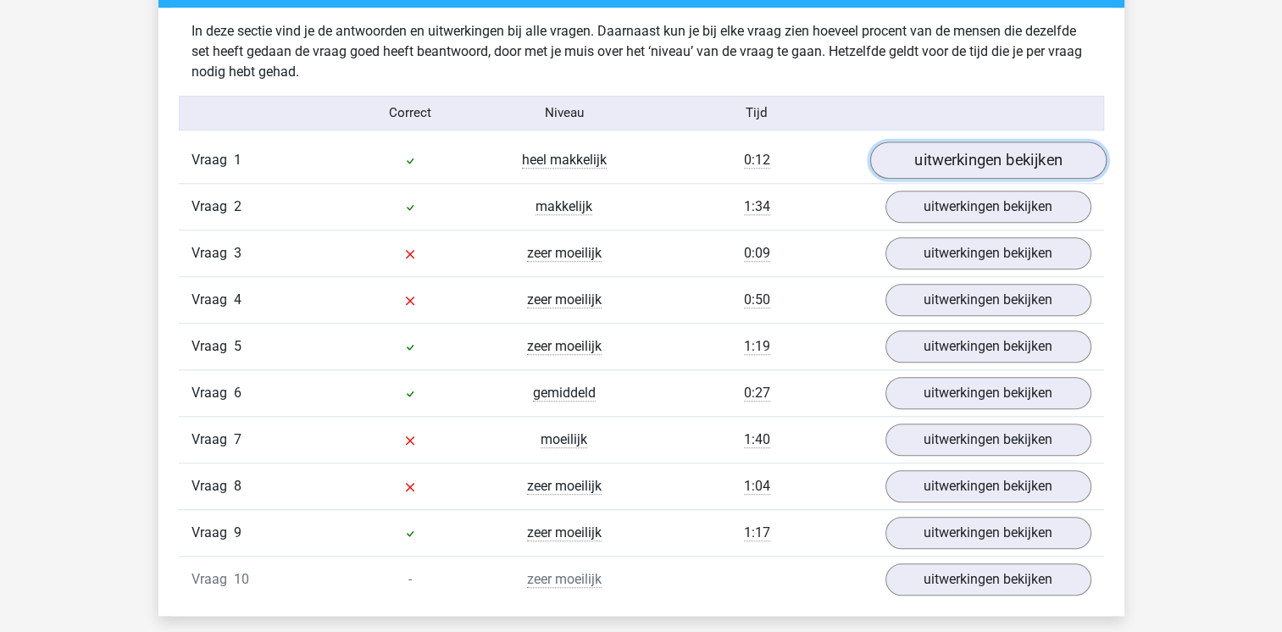
click at [975, 152] on link "uitwerkingen bekijken" at bounding box center [987, 160] width 236 height 37
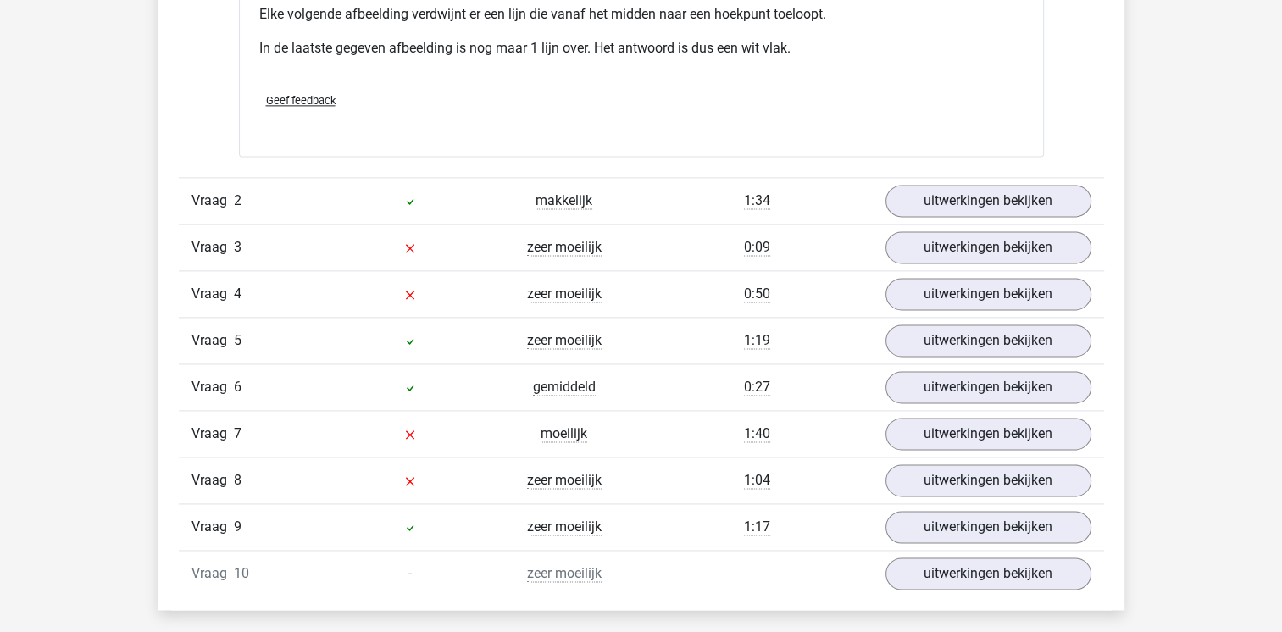
scroll to position [2380, 0]
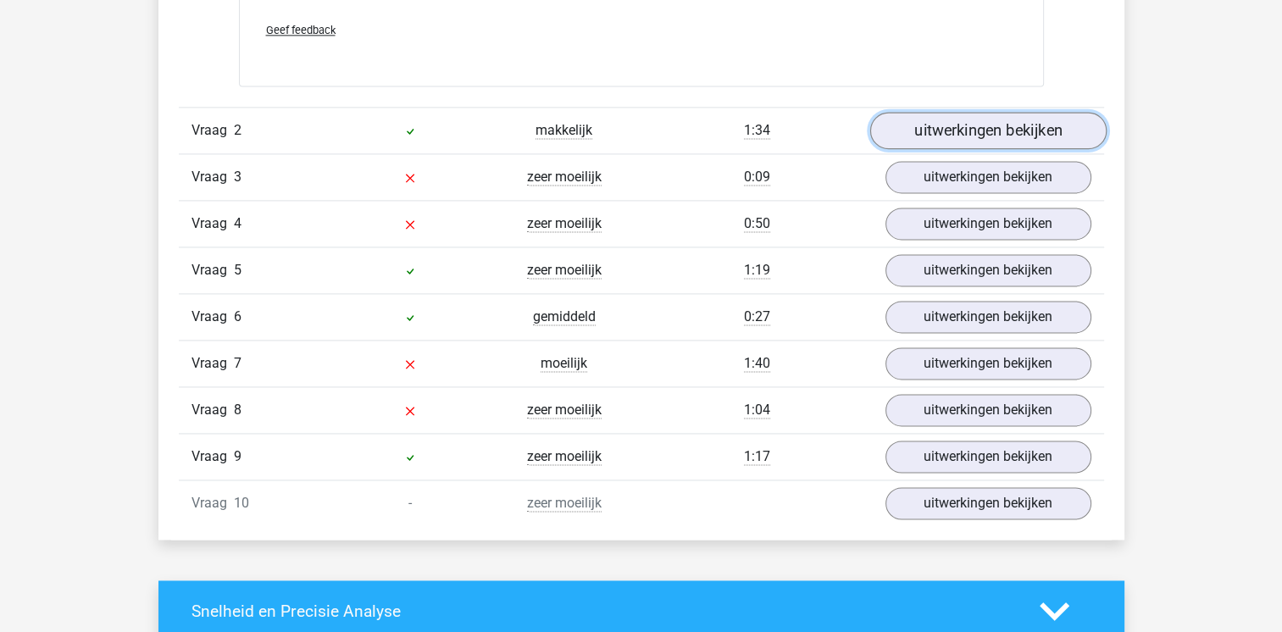
click at [964, 131] on link "uitwerkingen bekijken" at bounding box center [987, 130] width 236 height 37
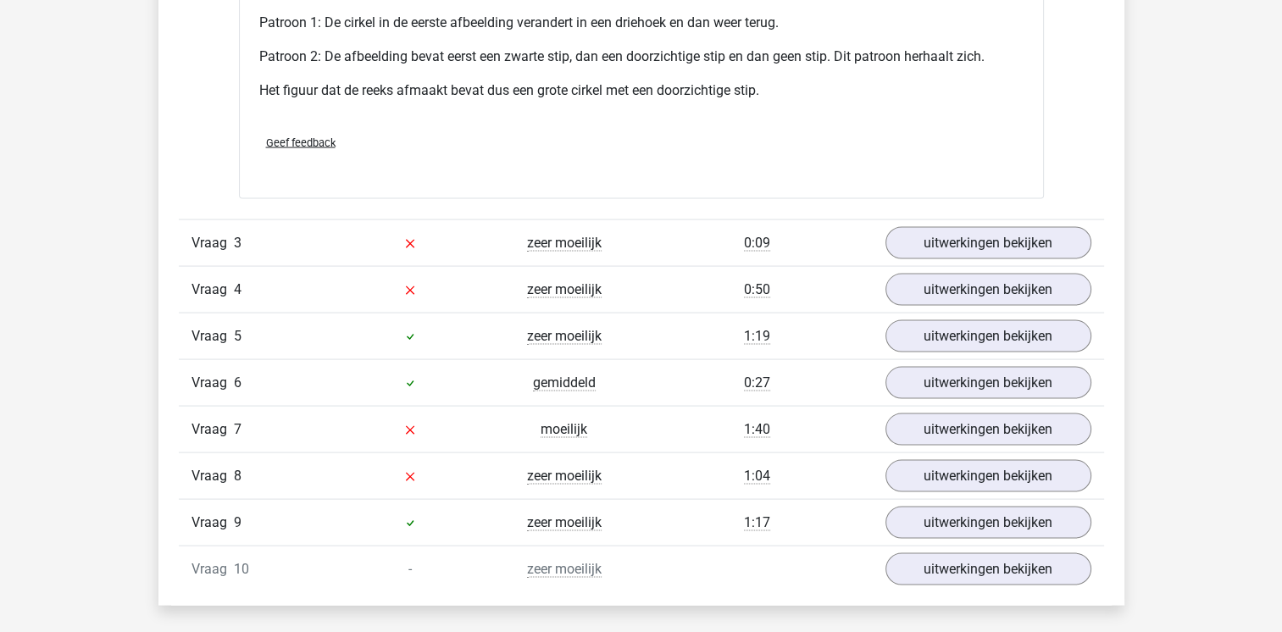
scroll to position [3339, 0]
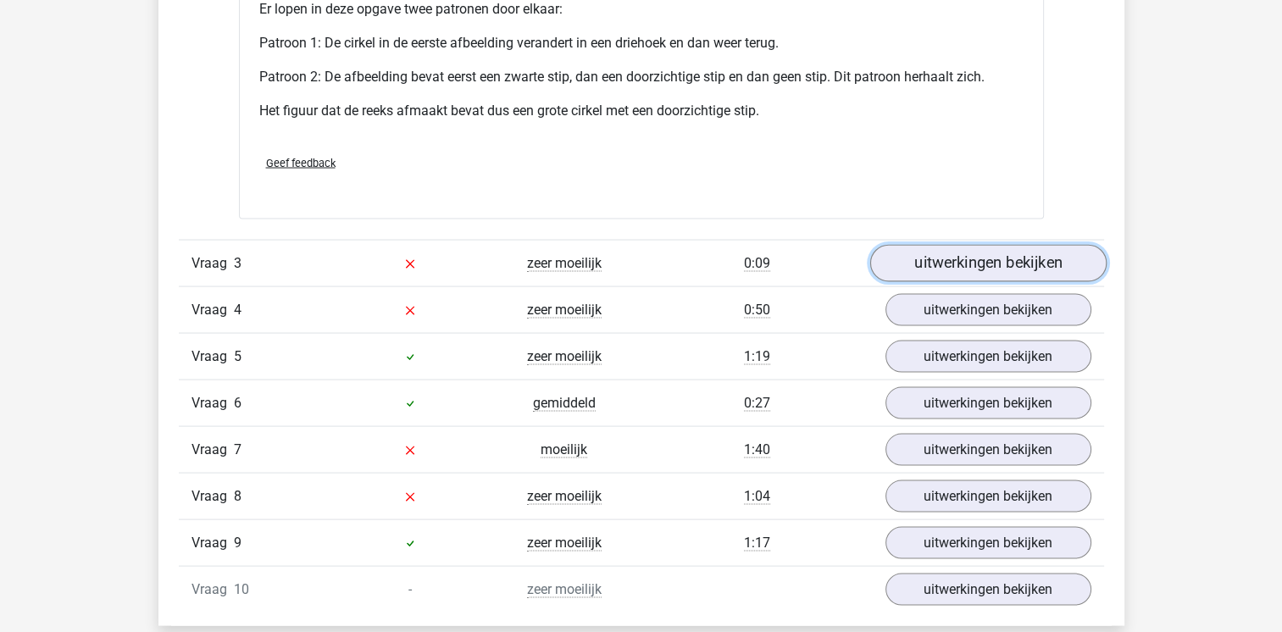
click at [998, 257] on link "uitwerkingen bekijken" at bounding box center [987, 263] width 236 height 37
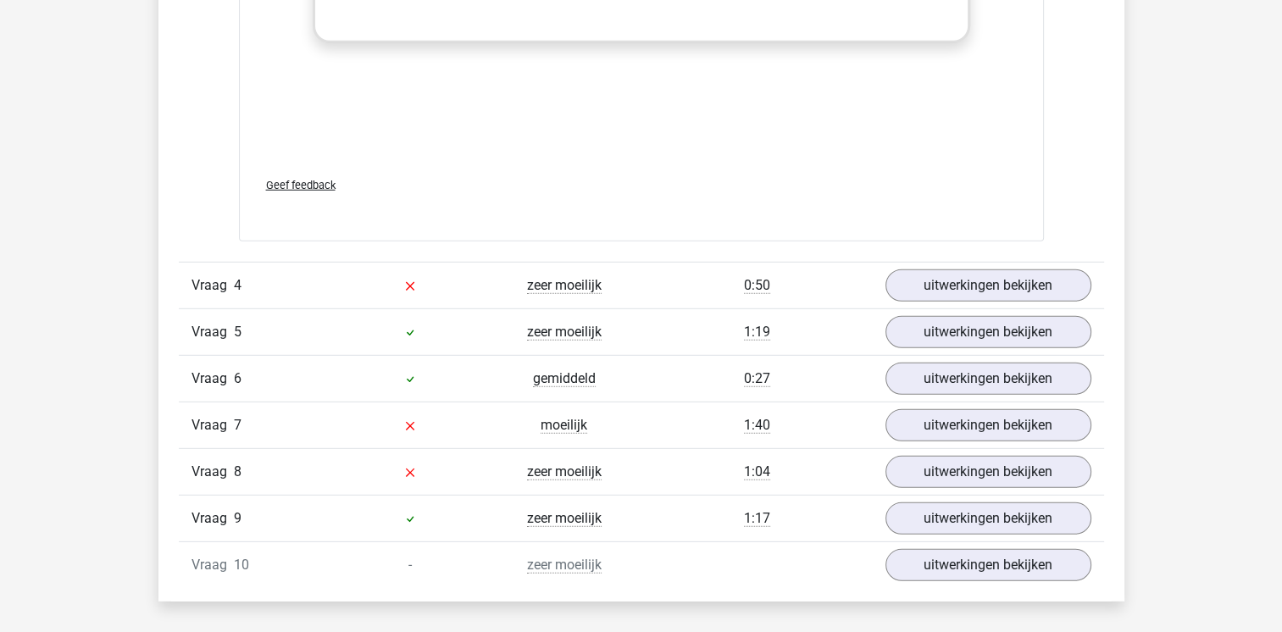
scroll to position [4807, 0]
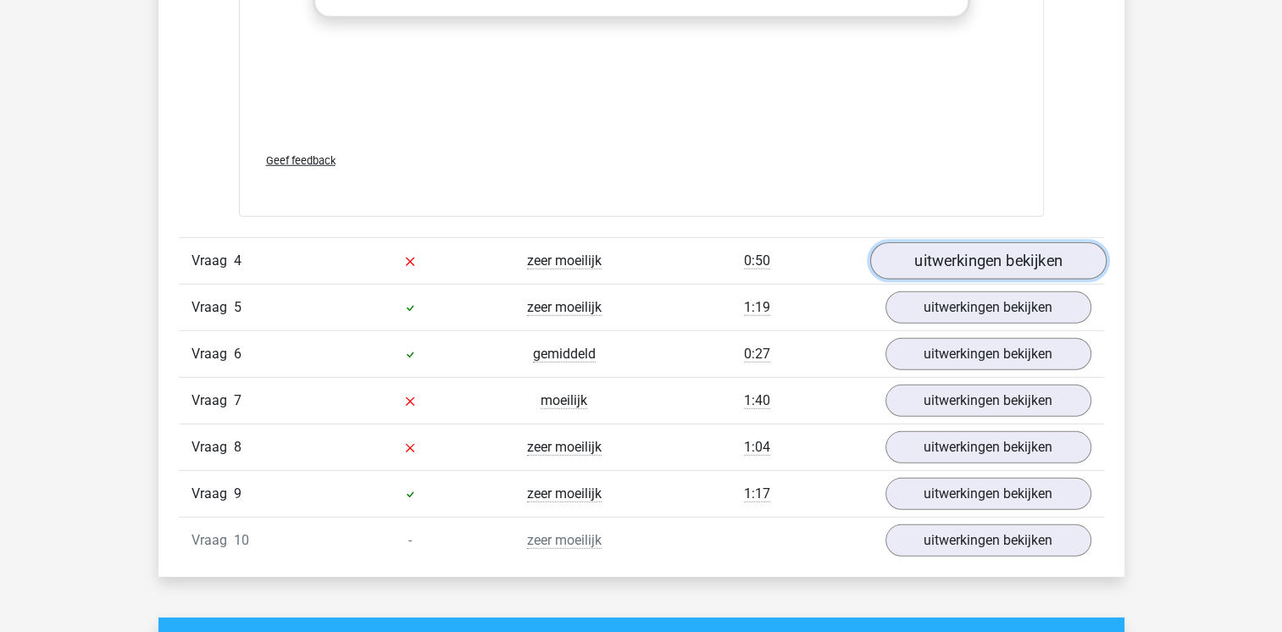
click at [953, 256] on link "uitwerkingen bekijken" at bounding box center [987, 260] width 236 height 37
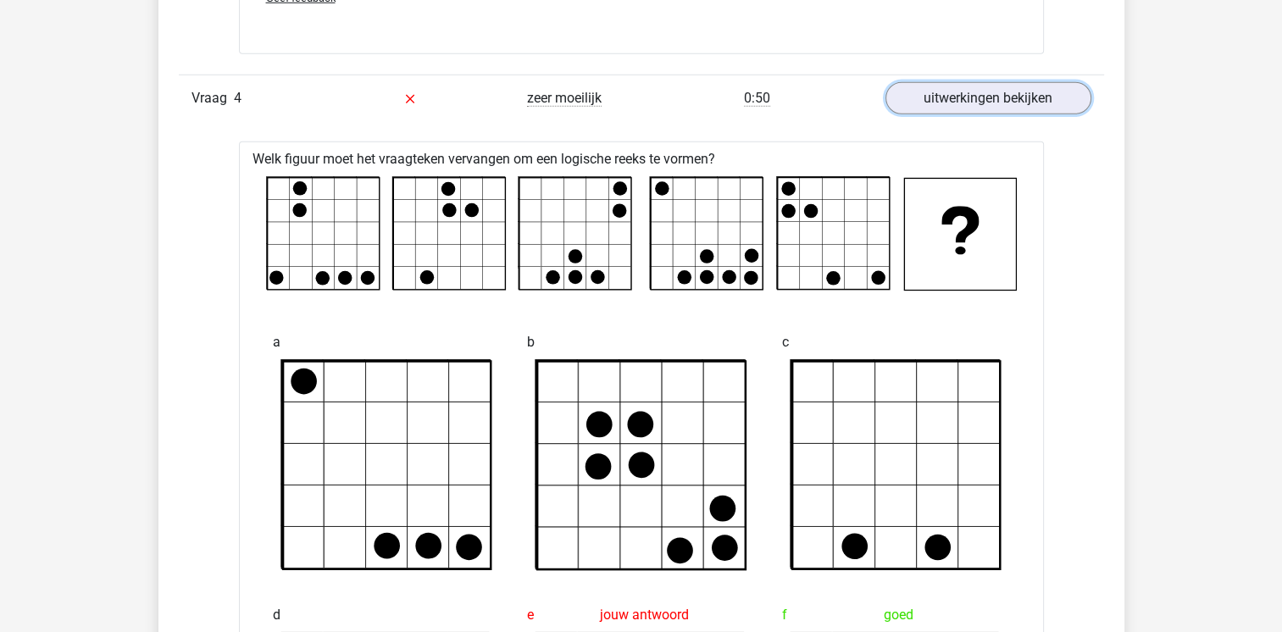
scroll to position [4960, 0]
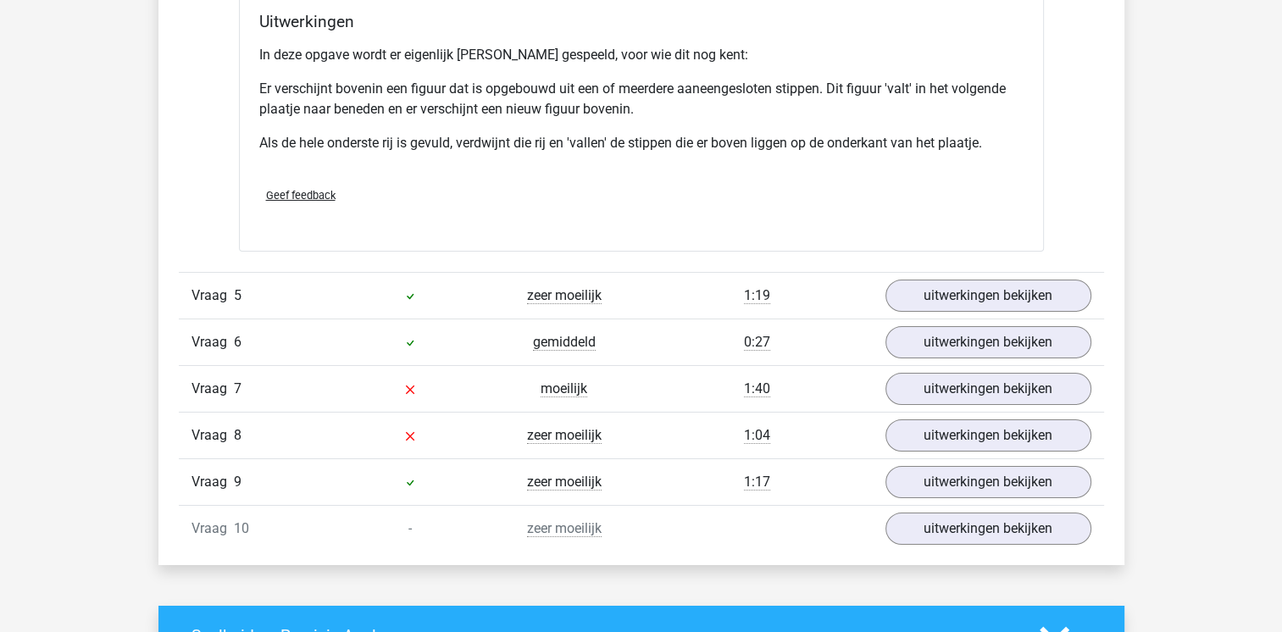
scroll to position [5847, 0]
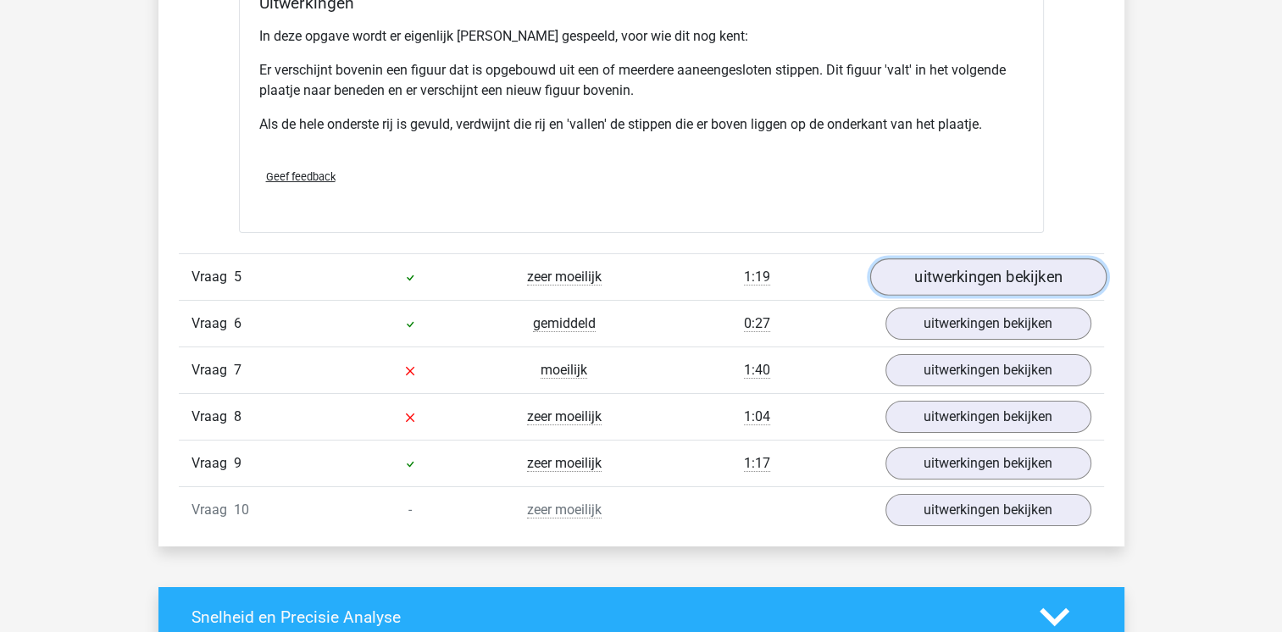
click at [1013, 278] on link "uitwerkingen bekijken" at bounding box center [987, 276] width 236 height 37
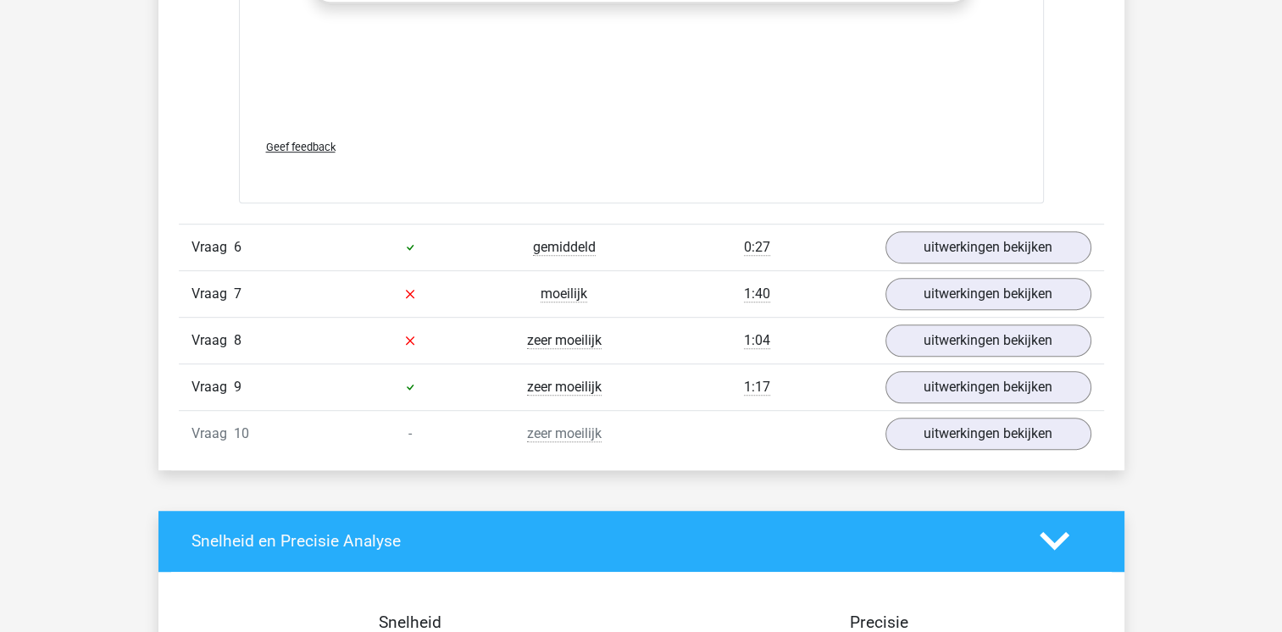
scroll to position [7408, 0]
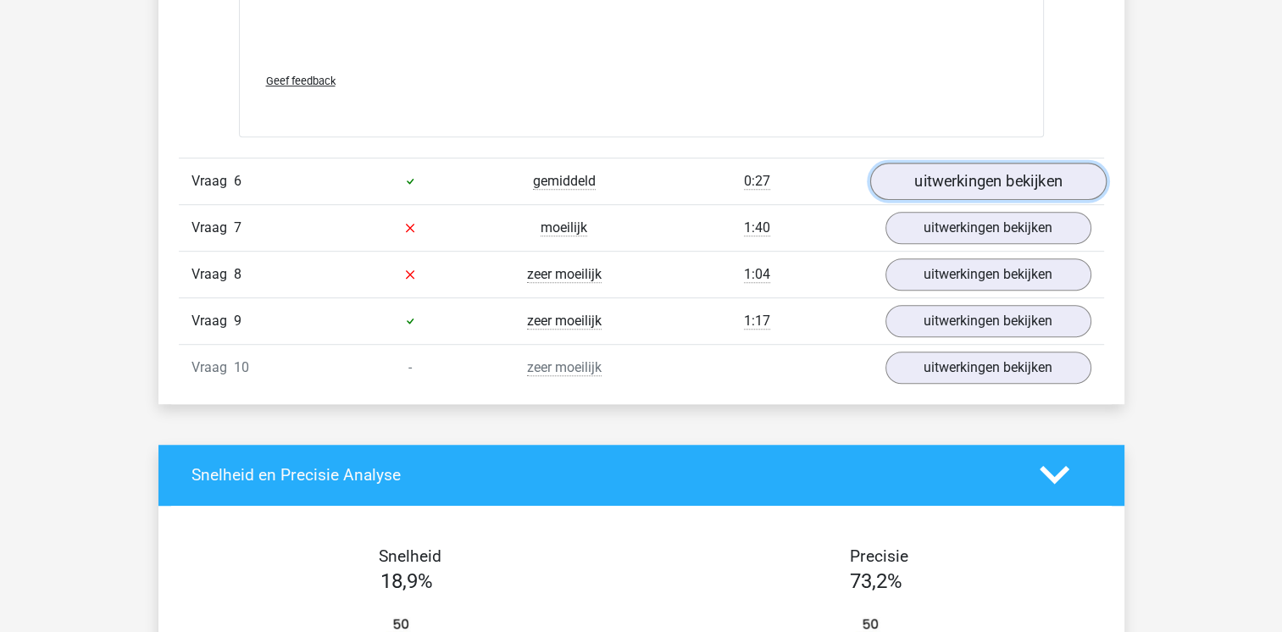
click at [966, 177] on link "uitwerkingen bekijken" at bounding box center [987, 181] width 236 height 37
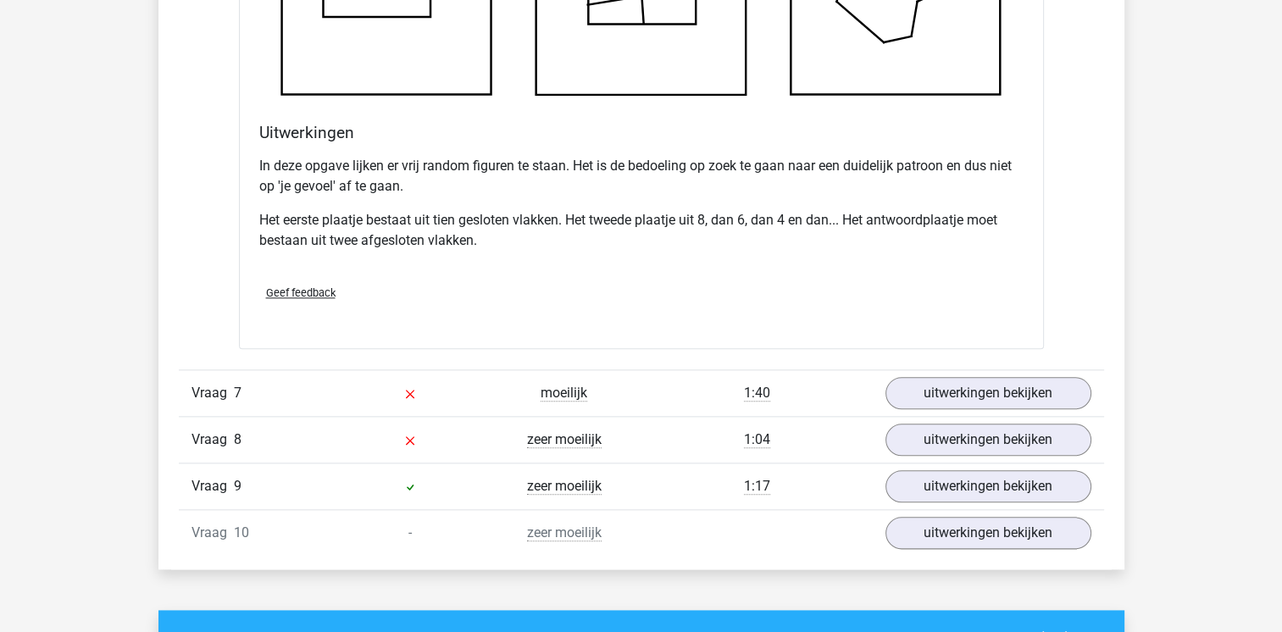
scroll to position [8323, 0]
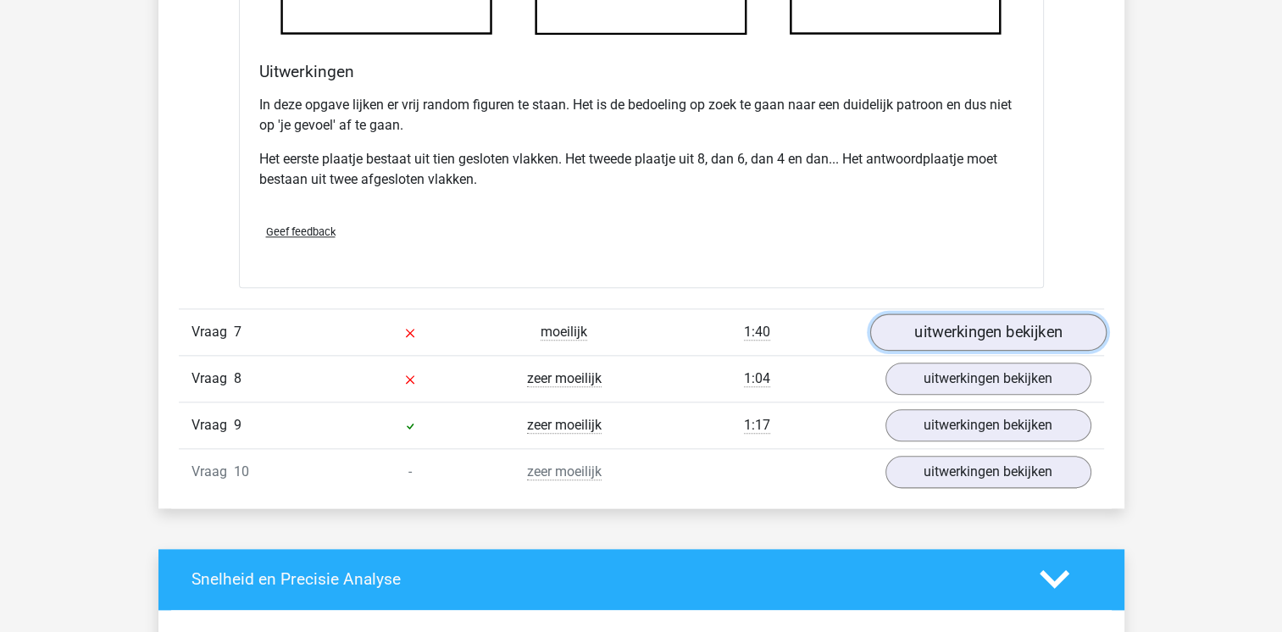
click at [947, 320] on link "uitwerkingen bekijken" at bounding box center [987, 332] width 236 height 37
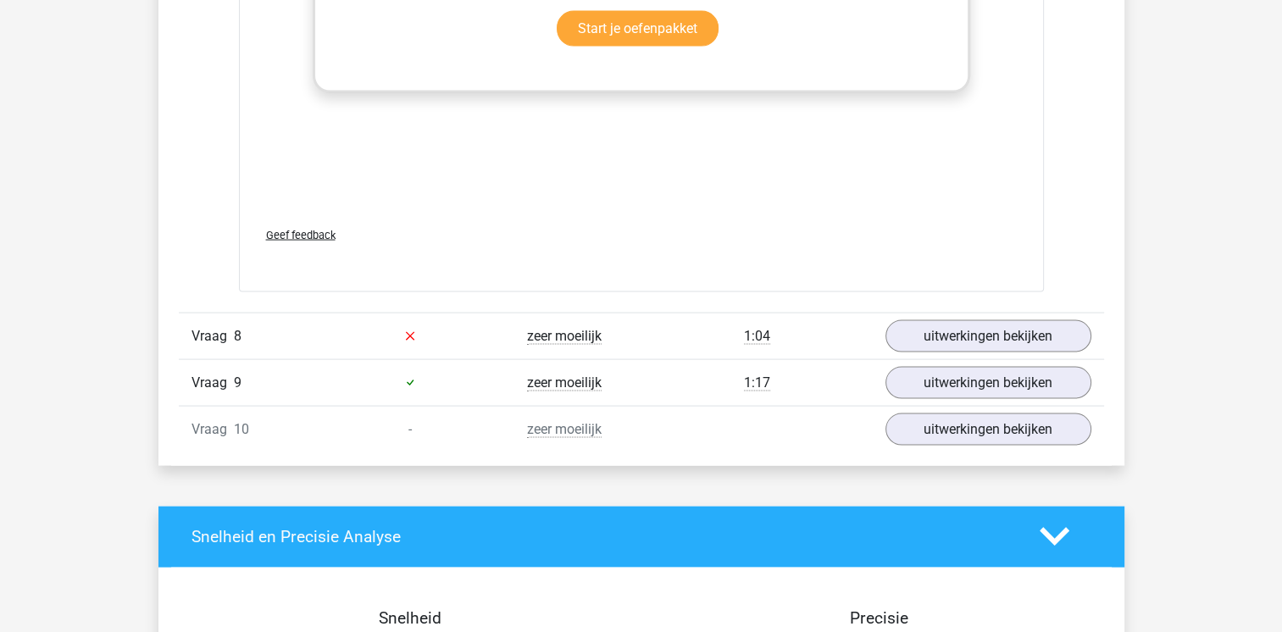
scroll to position [9800, 0]
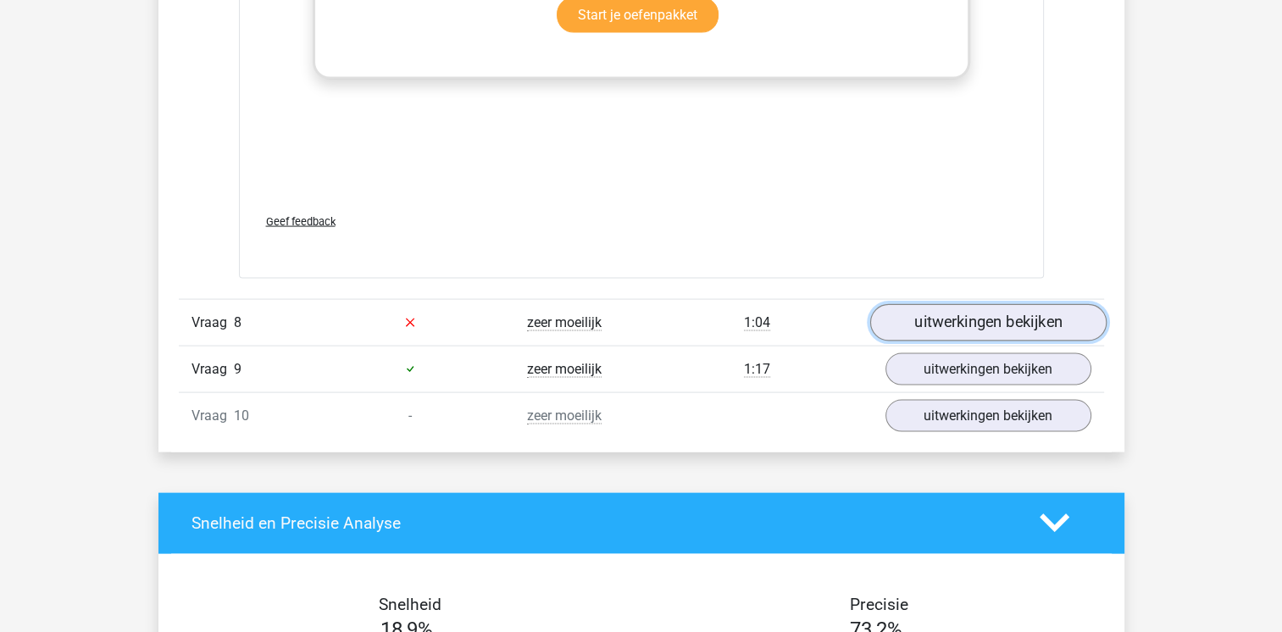
click at [988, 314] on link "uitwerkingen bekijken" at bounding box center [987, 322] width 236 height 37
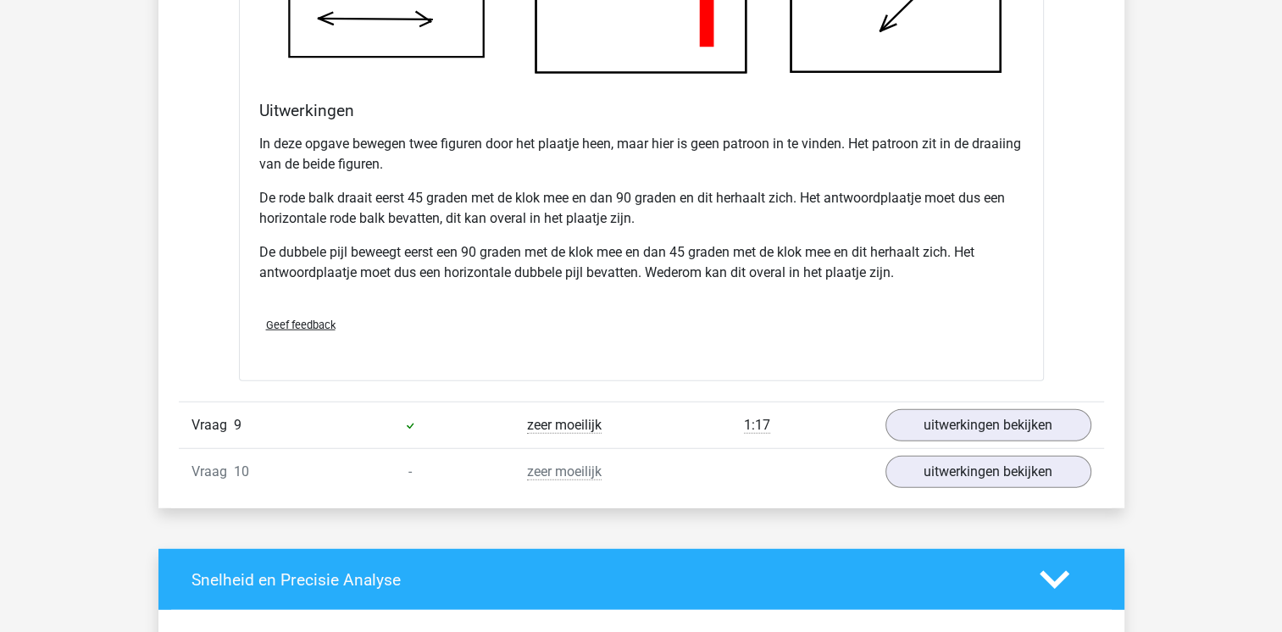
scroll to position [10742, 0]
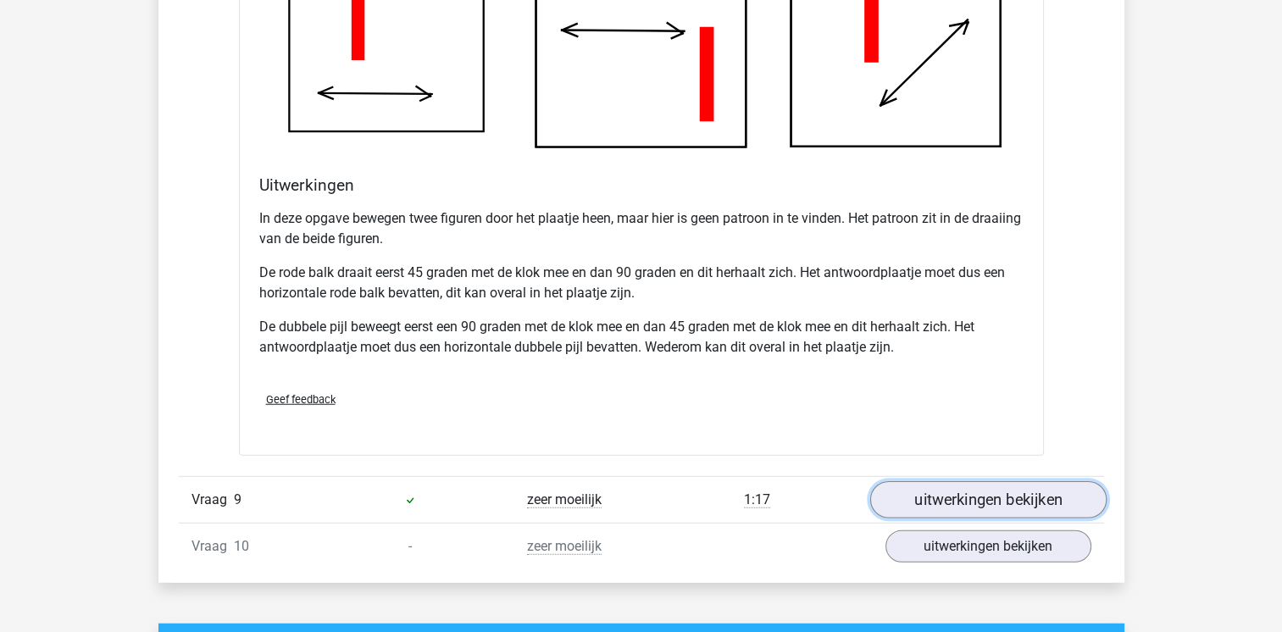
click at [964, 482] on link "uitwerkingen bekijken" at bounding box center [987, 500] width 236 height 37
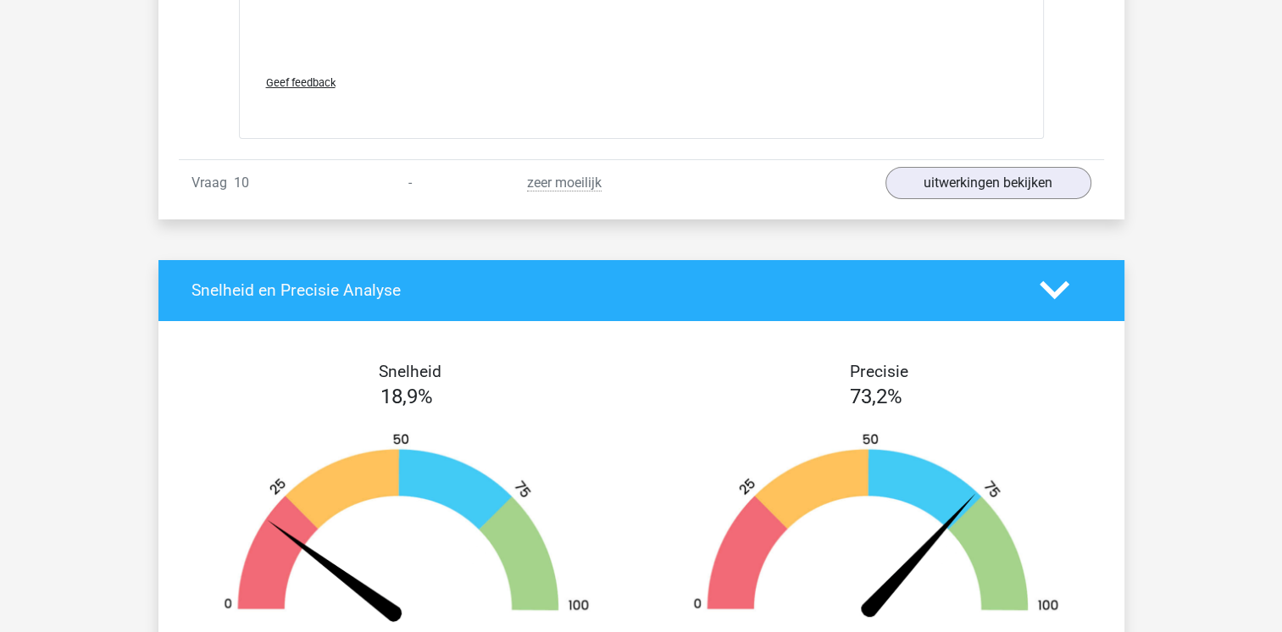
scroll to position [12458, 0]
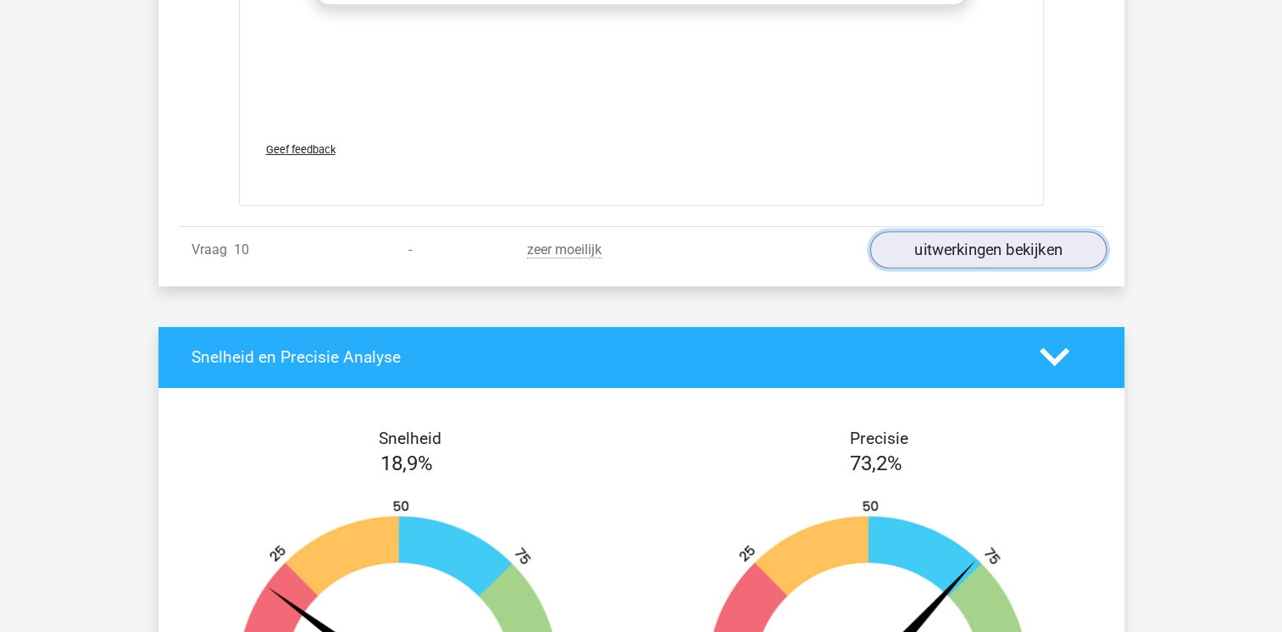
click at [974, 255] on link "uitwerkingen bekijken" at bounding box center [987, 249] width 236 height 37
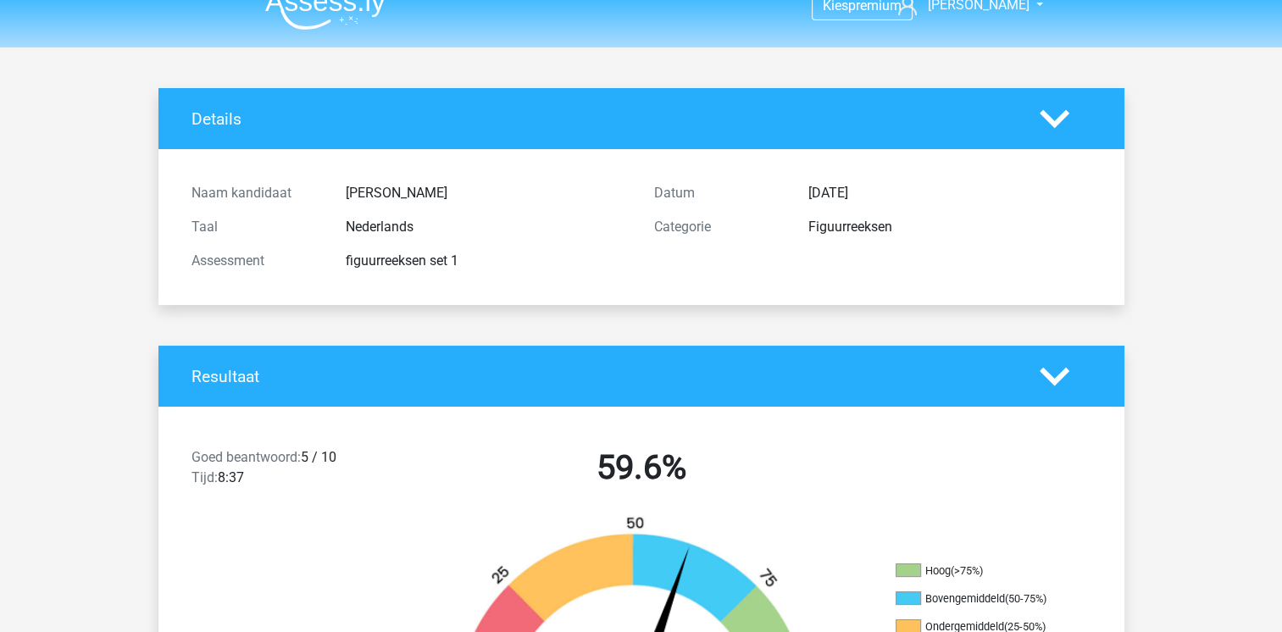
scroll to position [0, 0]
